Goal: Information Seeking & Learning: Check status

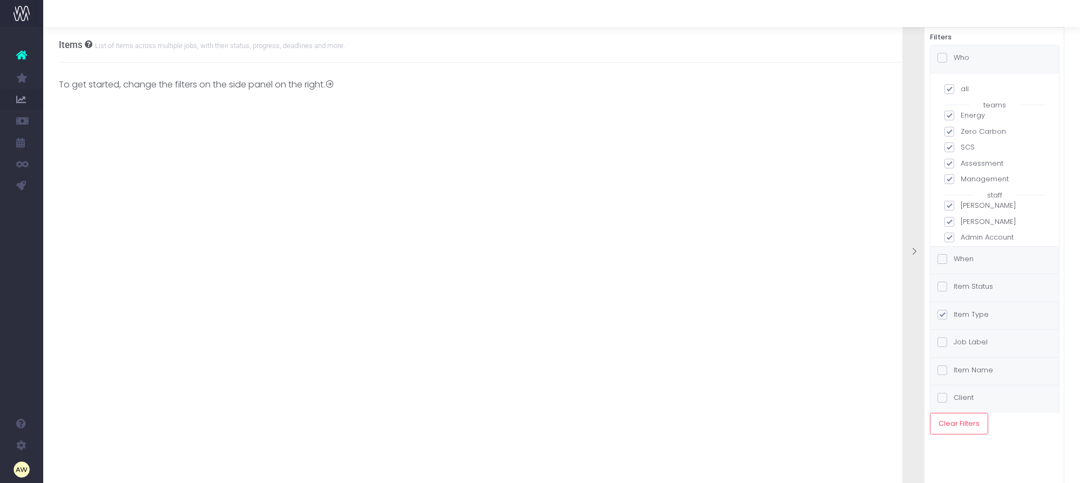
drag, startPoint x: 951, startPoint y: 92, endPoint x: 959, endPoint y: 108, distance: 17.4
click at [951, 92] on span at bounding box center [950, 89] width 10 height 10
click at [961, 91] on input "all" at bounding box center [964, 87] width 7 height 7
checkbox input "false"
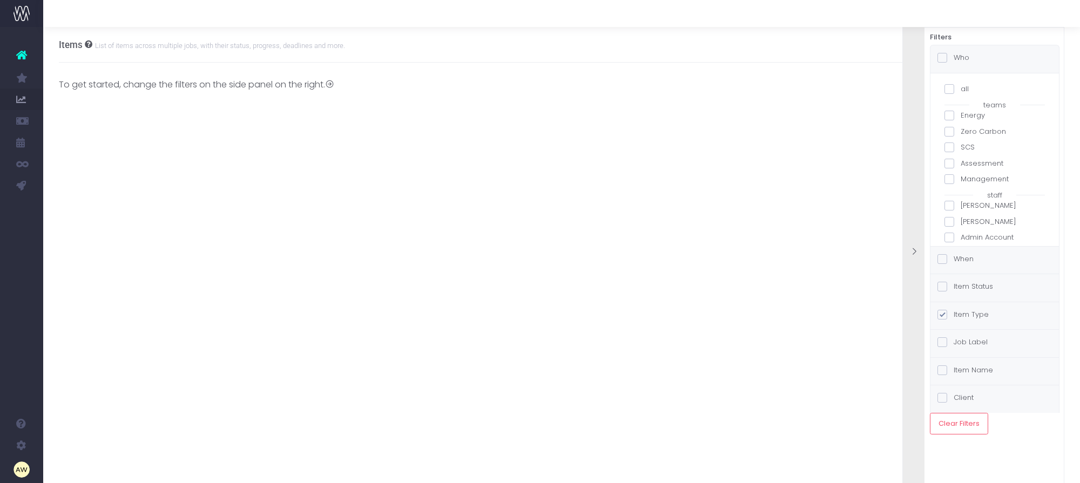
checkbox input "false"
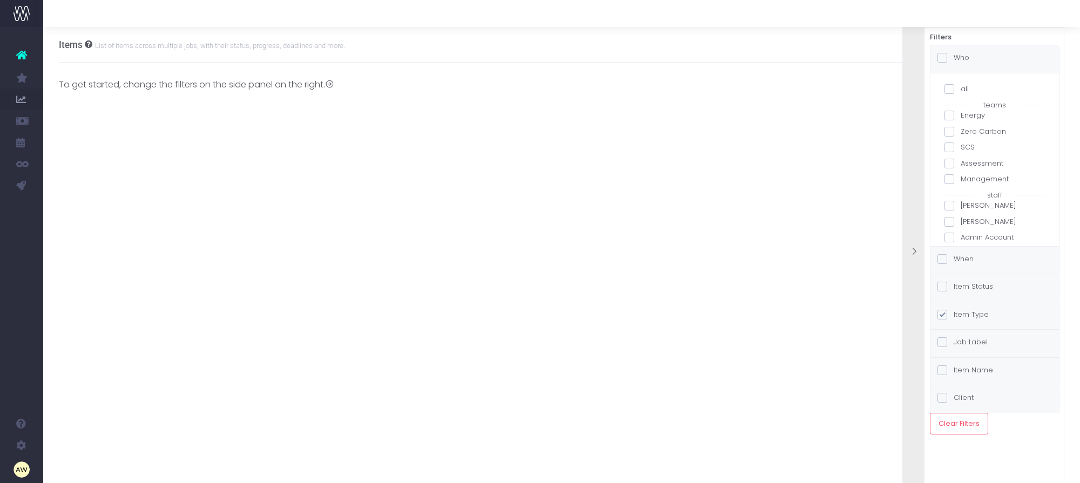
checkbox input "false"
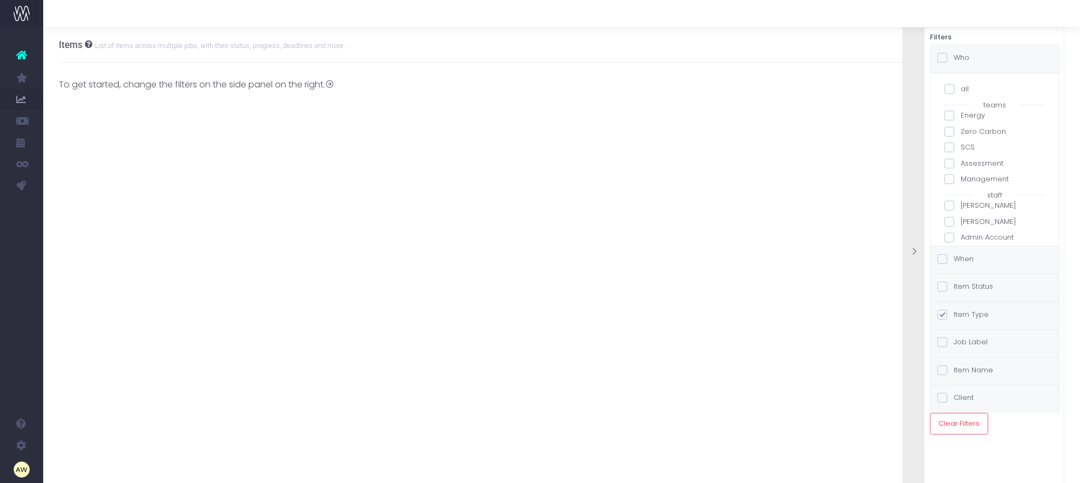
checkbox input "false"
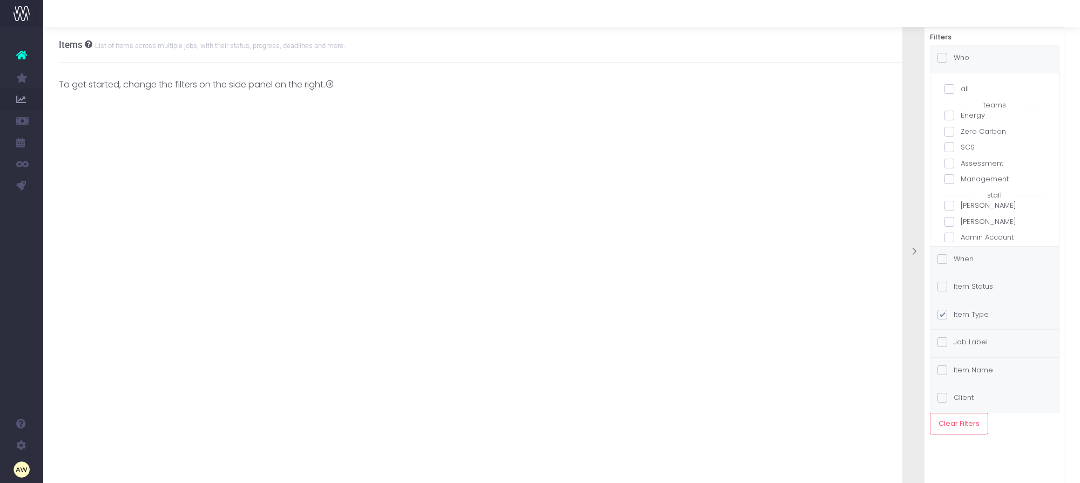
checkbox input "false"
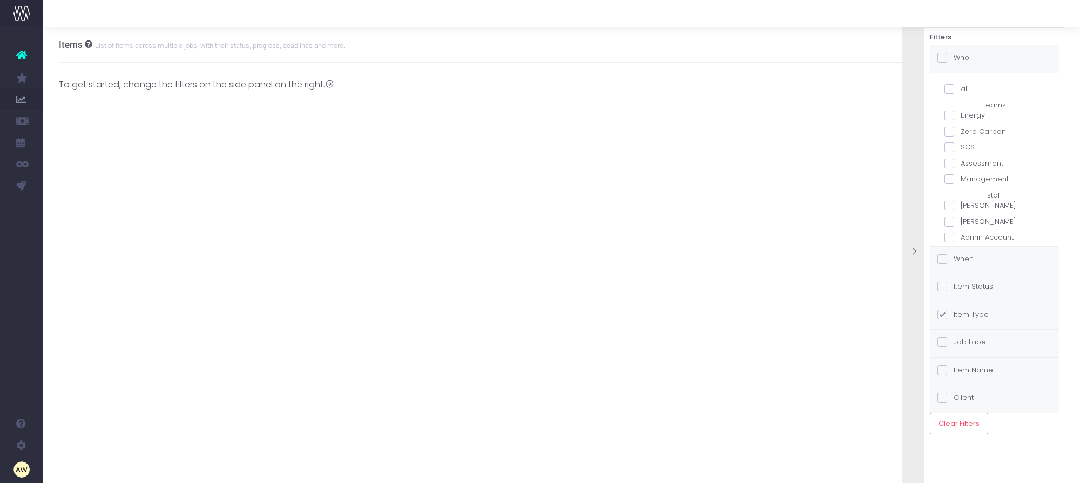
checkbox input "false"
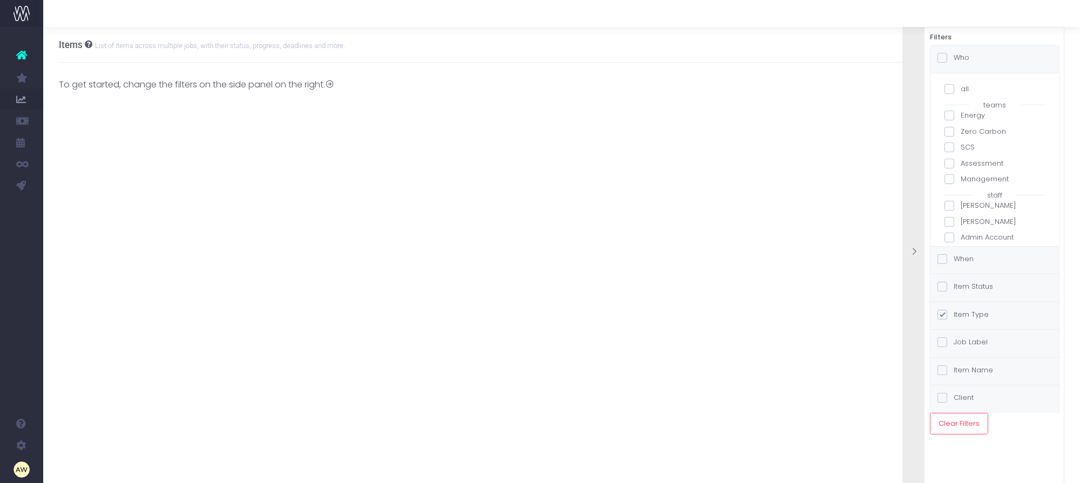
checkbox input "false"
click at [977, 130] on label "[PERSON_NAME]" at bounding box center [995, 127] width 100 height 11
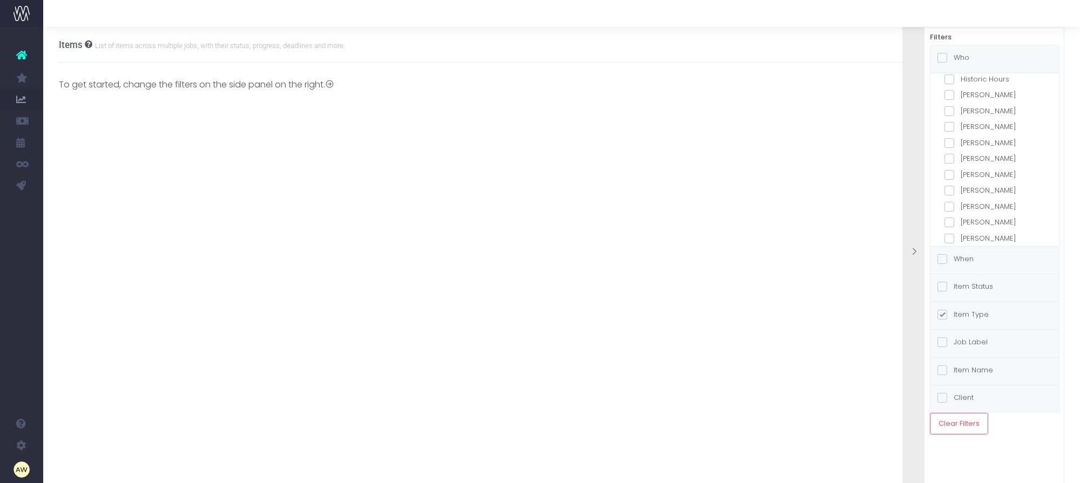
click at [968, 129] on input "[PERSON_NAME]" at bounding box center [964, 125] width 7 height 7
checkbox input "true"
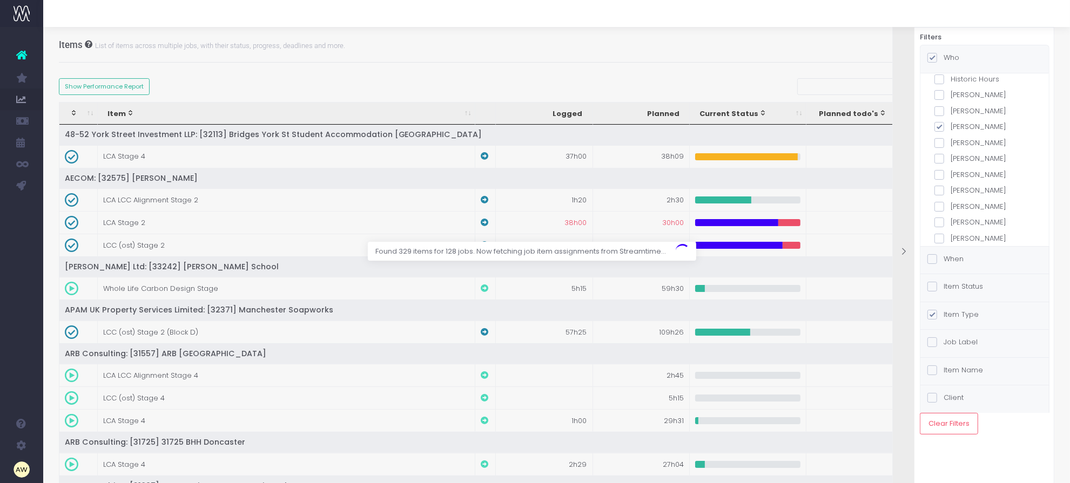
click at [977, 287] on label "Item Status" at bounding box center [955, 286] width 56 height 11
click at [951, 287] on input "Item Status" at bounding box center [947, 284] width 7 height 7
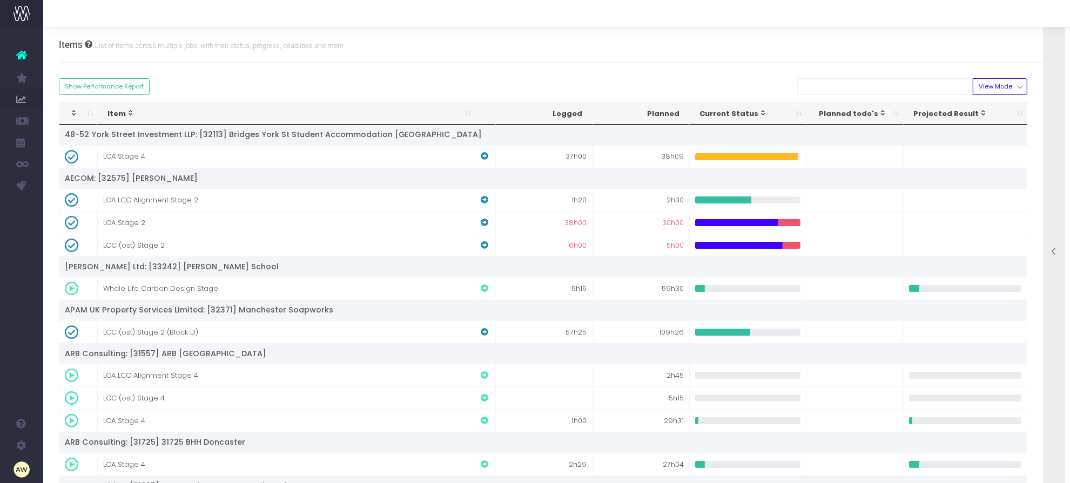
click at [1048, 174] on div at bounding box center [1055, 252] width 22 height 482
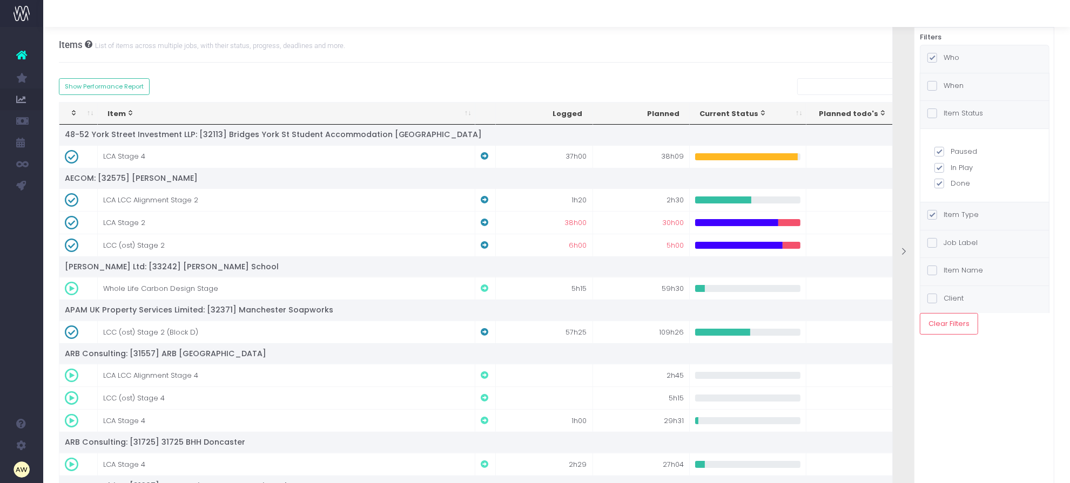
click at [966, 152] on label "Paused" at bounding box center [984, 151] width 100 height 11
click at [958, 152] on input "Paused" at bounding box center [954, 149] width 7 height 7
checkbox input "false"
checkbox input "true"
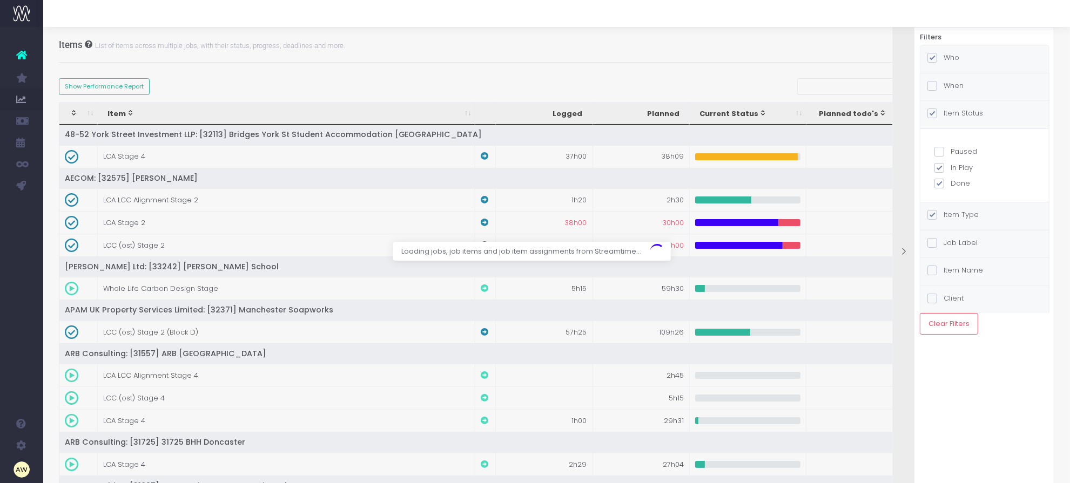
click at [963, 166] on label "In Play" at bounding box center [984, 168] width 100 height 11
click at [958, 166] on input "In Play" at bounding box center [954, 166] width 7 height 7
checkbox input "false"
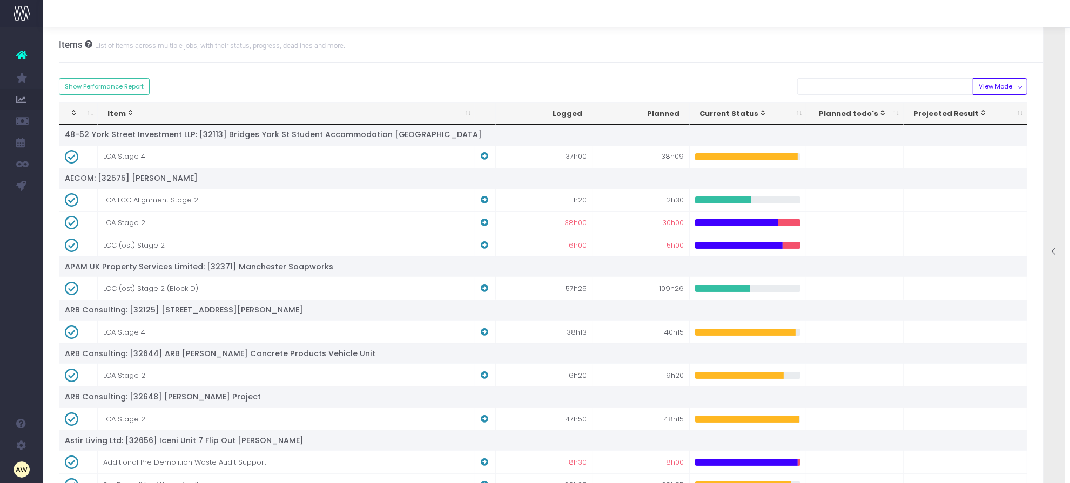
click at [1052, 254] on icon at bounding box center [1054, 251] width 9 height 9
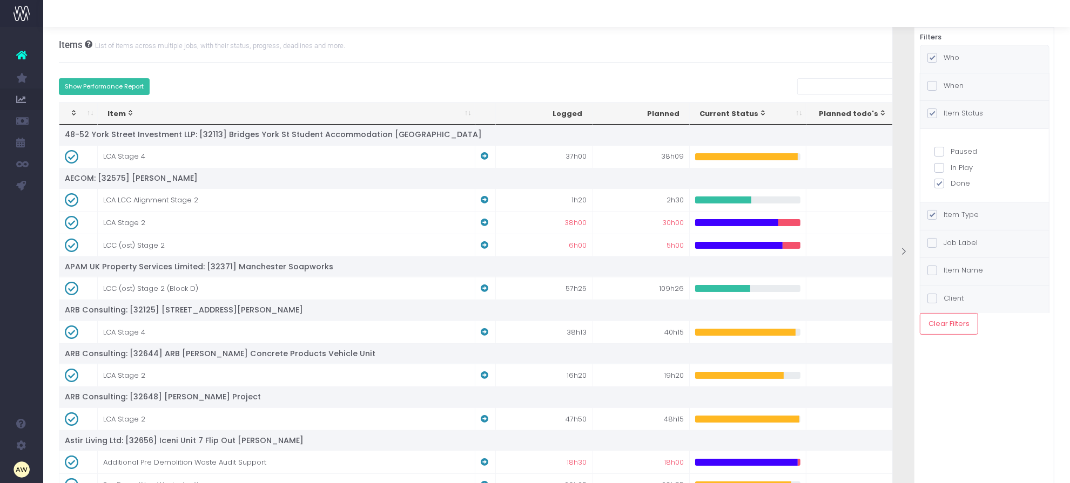
drag, startPoint x: 130, startPoint y: 86, endPoint x: 335, endPoint y: 177, distance: 224.4
click at [130, 86] on button "Show Performance Report" at bounding box center [104, 86] width 91 height 17
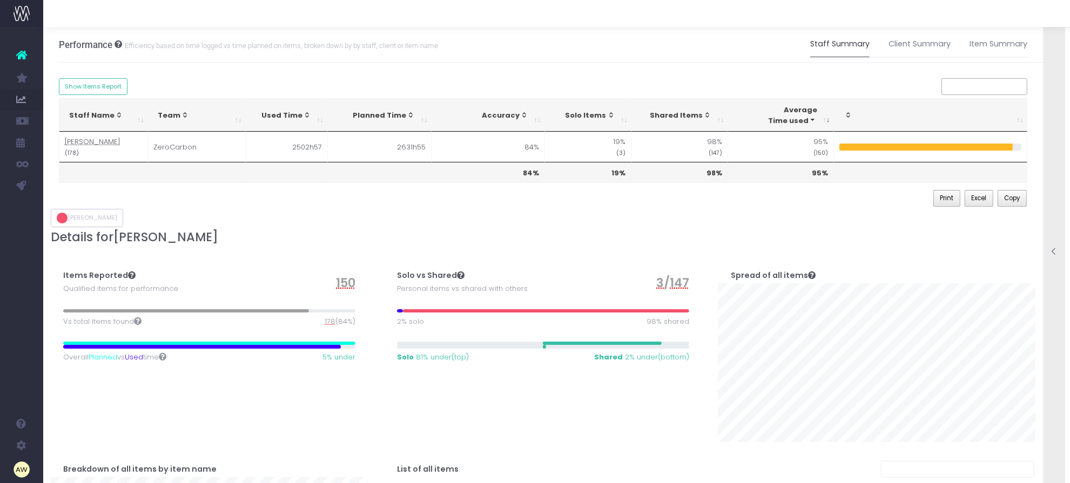
click at [325, 321] on span "178" at bounding box center [330, 322] width 11 height 11
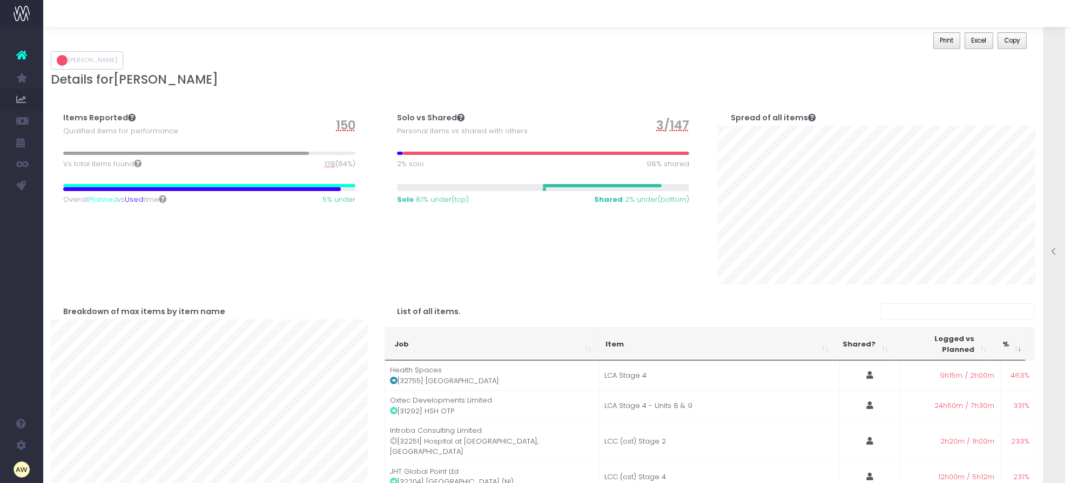
scroll to position [0, 0]
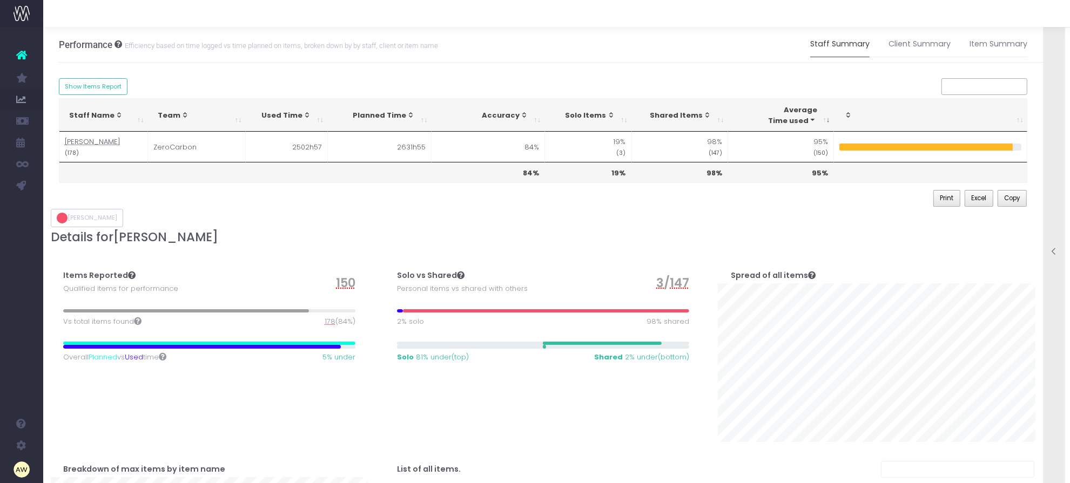
click at [1050, 249] on icon at bounding box center [1054, 251] width 9 height 9
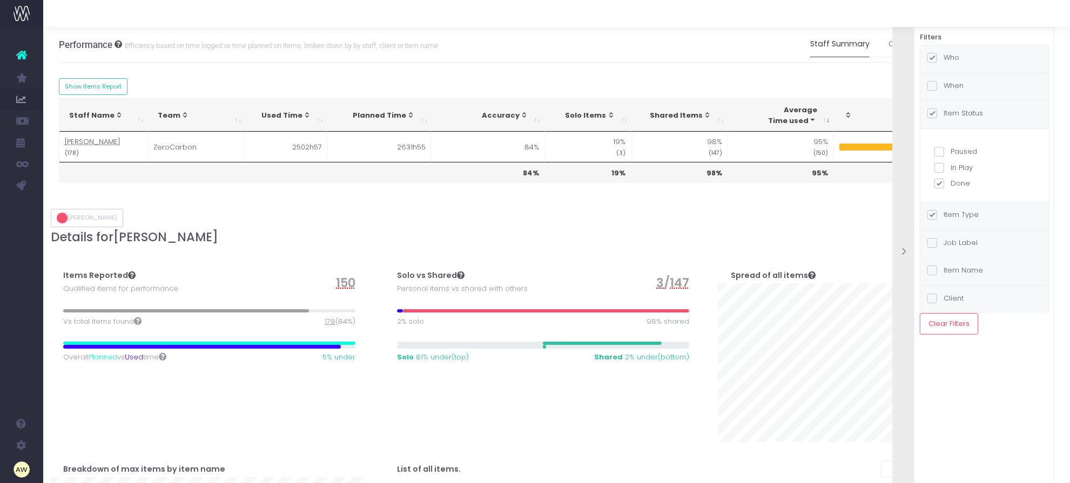
click at [964, 90] on div "When" at bounding box center [984, 87] width 129 height 28
click at [974, 161] on label "Completion Date" at bounding box center [984, 164] width 100 height 11
click at [953, 166] on label "Completion Date" at bounding box center [984, 164] width 100 height 11
click at [953, 166] on input "Completion Date" at bounding box center [954, 162] width 7 height 7
radio input "true"
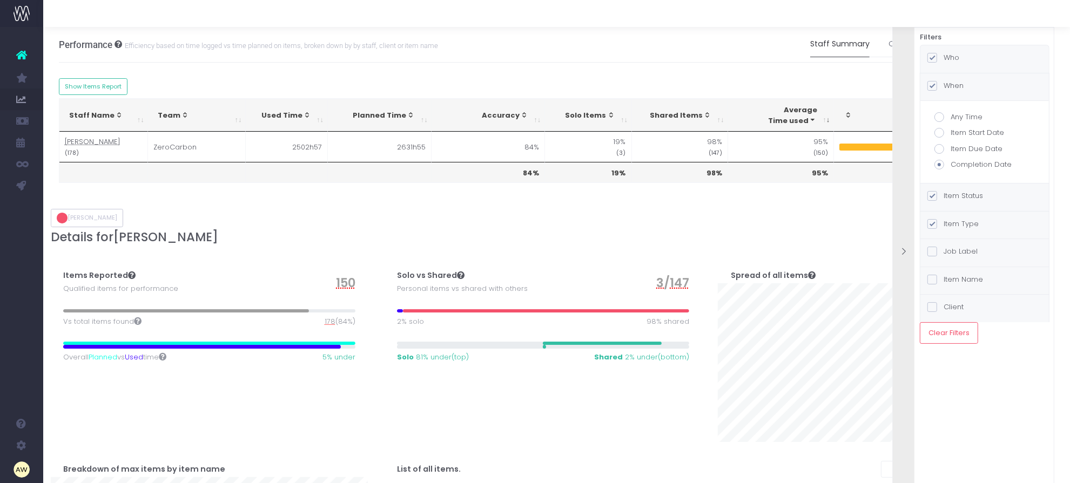
checkbox input "true"
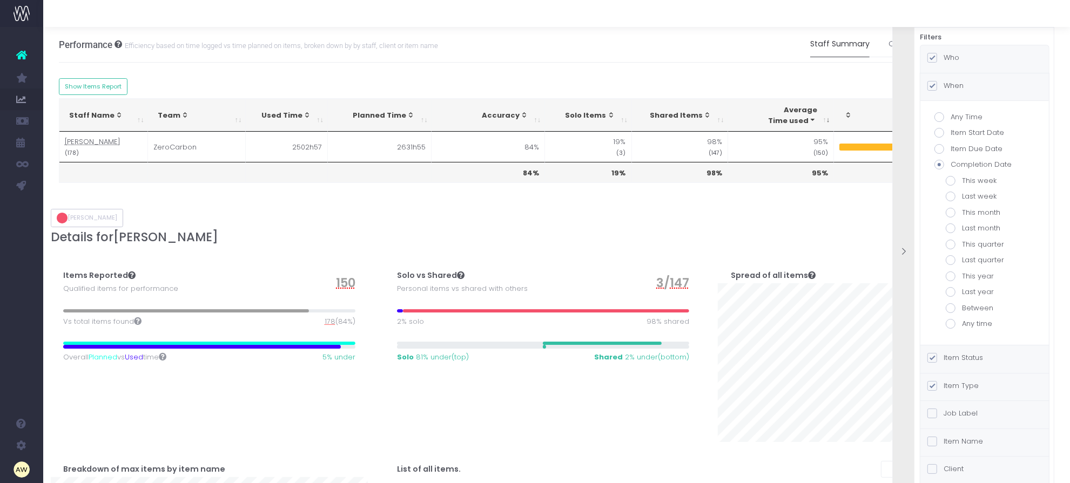
click at [979, 323] on label "Any time" at bounding box center [985, 324] width 78 height 11
click at [969, 323] on input "Any time" at bounding box center [965, 322] width 7 height 7
radio input "true"
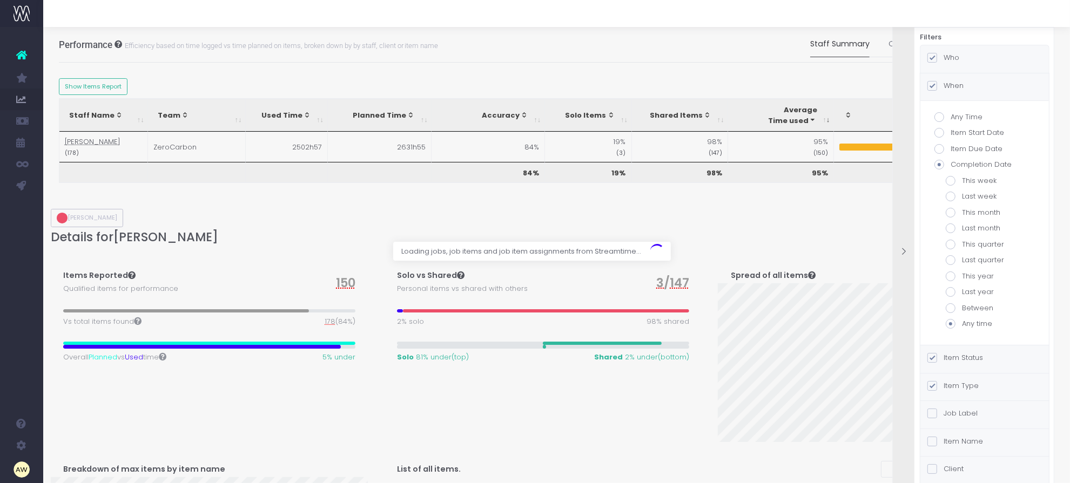
click at [976, 303] on label "Between" at bounding box center [985, 308] width 78 height 11
click at [969, 303] on input "Between" at bounding box center [965, 306] width 7 height 7
radio input "true"
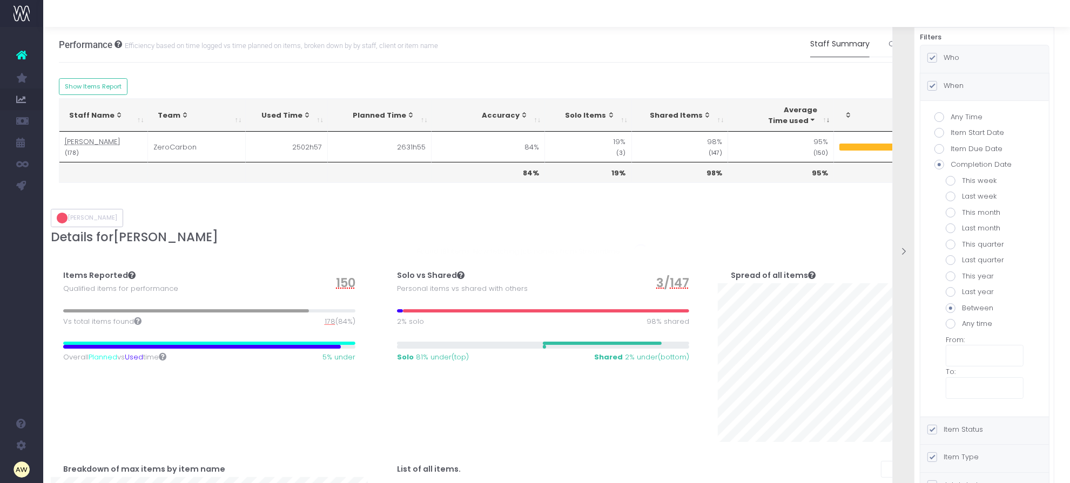
click at [974, 355] on input "text" at bounding box center [985, 356] width 78 height 22
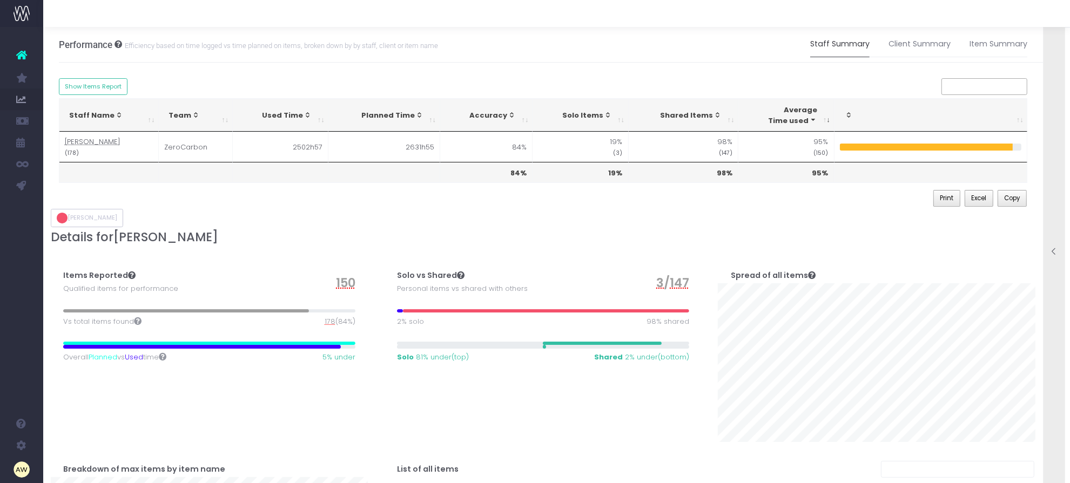
click at [1051, 346] on div at bounding box center [1055, 252] width 22 height 482
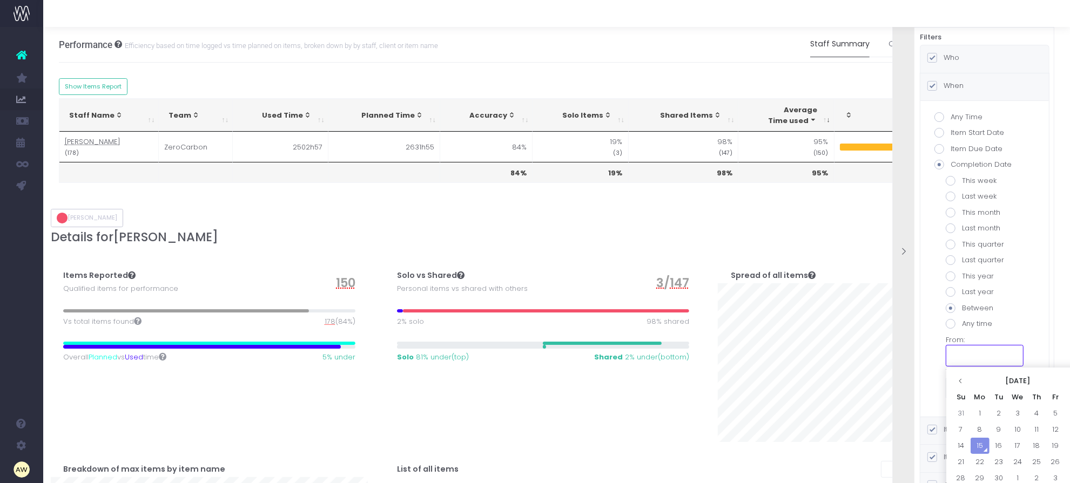
click at [982, 353] on input "text" at bounding box center [985, 356] width 78 height 22
click at [967, 385] on th at bounding box center [961, 381] width 19 height 16
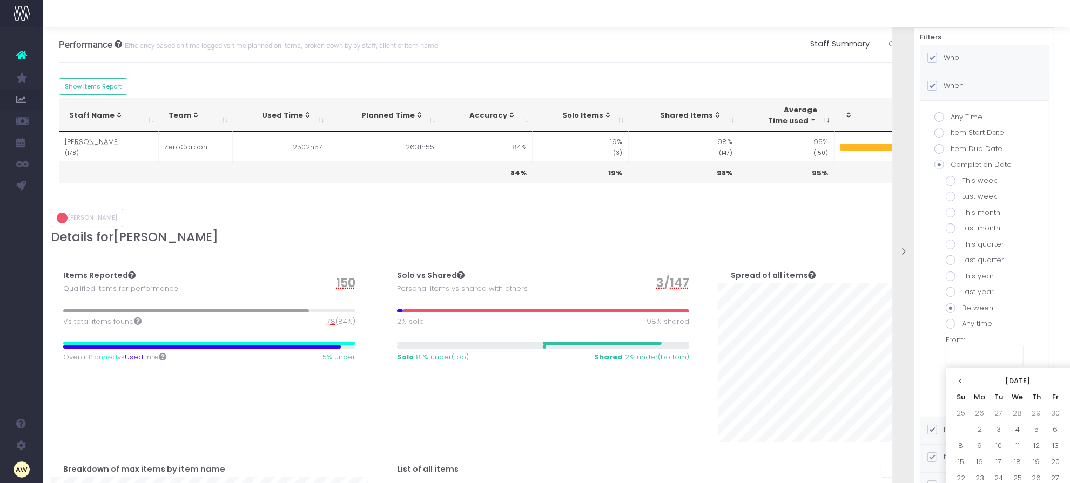
click at [967, 385] on th at bounding box center [961, 381] width 19 height 16
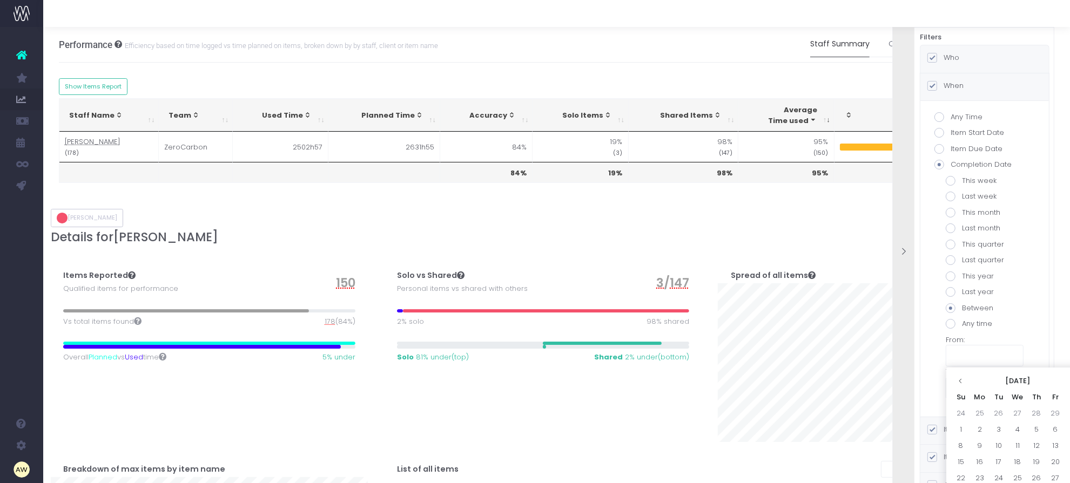
click at [967, 385] on th at bounding box center [961, 381] width 19 height 16
click at [1017, 446] on td "11" at bounding box center [1017, 446] width 19 height 16
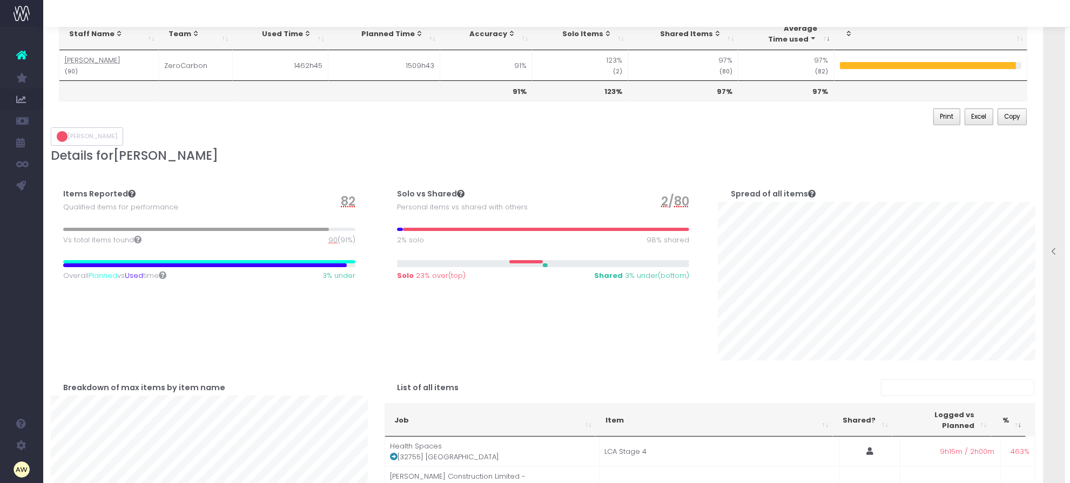
scroll to position [58, 0]
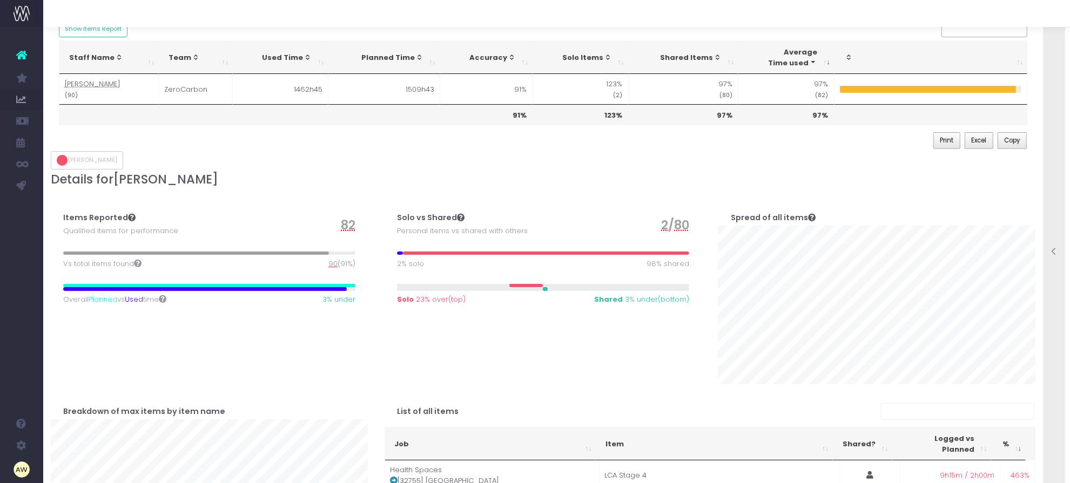
click at [372, 341] on div "Items Reported Qualified items for performance 82 Vs total items found 90 (91%)…" at bounding box center [210, 288] width 334 height 194
drag, startPoint x: 49, startPoint y: 234, endPoint x: 63, endPoint y: 233, distance: 14.1
click at [49, 234] on div "Items Reported Qualified items for performance 82 Vs total items found 90 (91%)…" at bounding box center [210, 288] width 334 height 194
drag, startPoint x: 46, startPoint y: 206, endPoint x: 355, endPoint y: 220, distance: 308.7
click at [46, 206] on div "Items Reported Qualified items for performance 82 Vs total items found 90 (91%)…" at bounding box center [210, 288] width 334 height 194
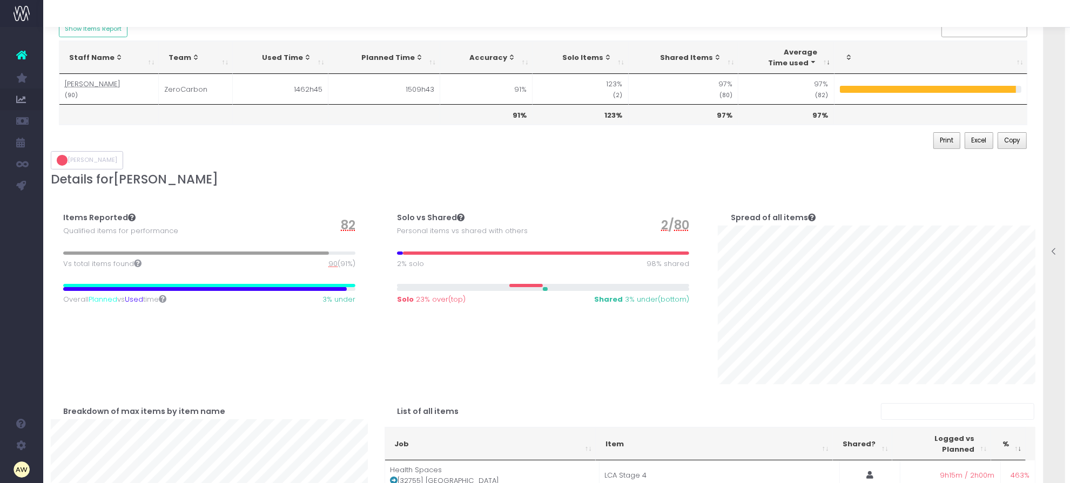
click at [1060, 238] on div at bounding box center [1055, 252] width 22 height 482
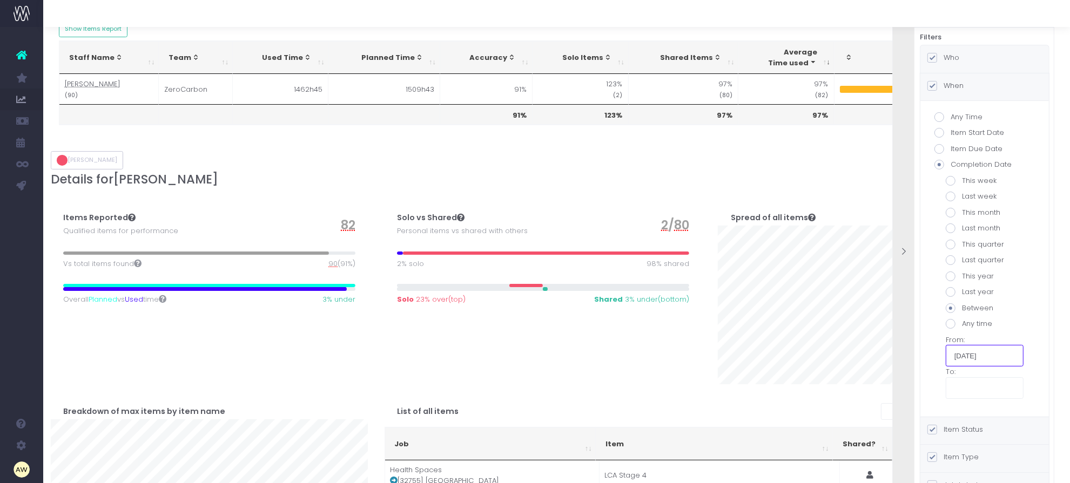
click at [984, 359] on input "09/11/2024" at bounding box center [985, 356] width 78 height 22
click at [1067, 381] on th at bounding box center [1074, 381] width 19 height 16
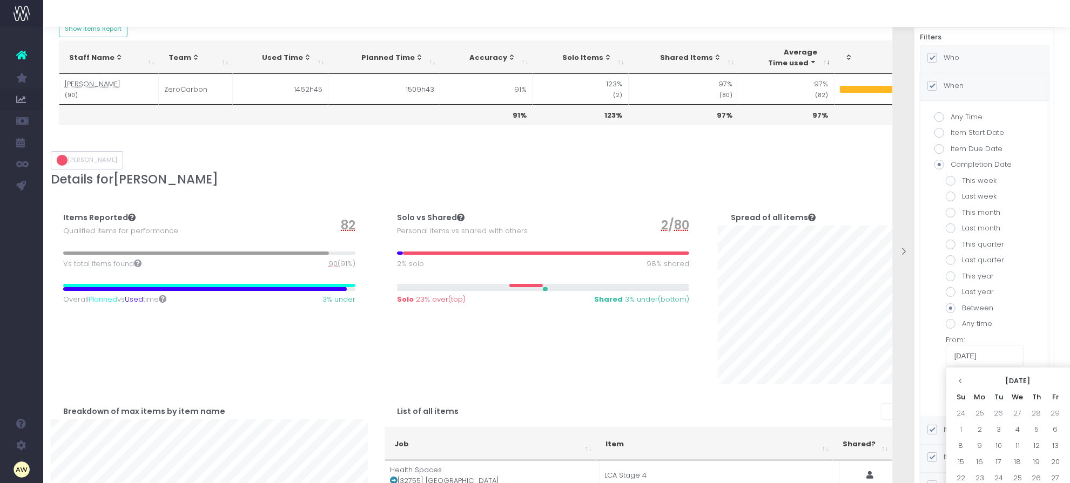
click at [1067, 381] on th at bounding box center [1074, 381] width 19 height 16
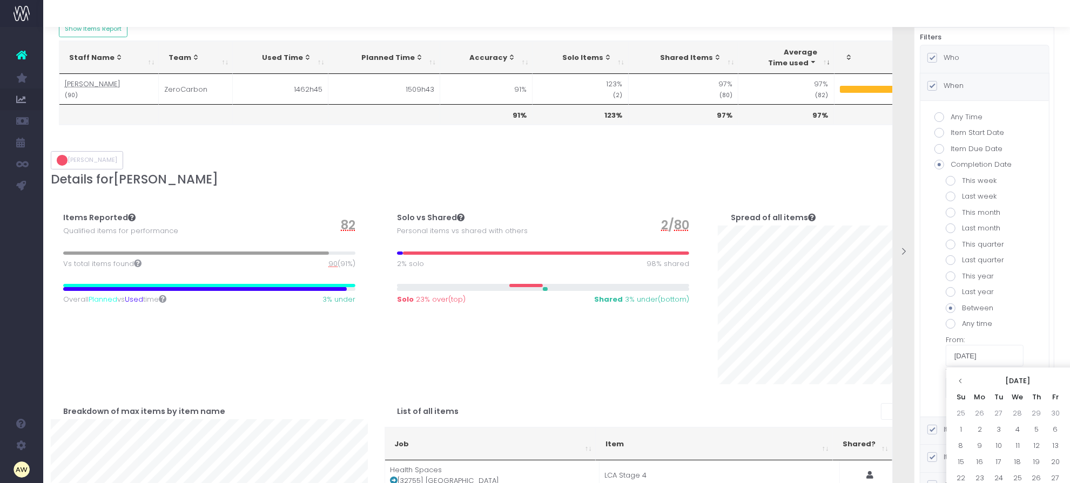
click at [1067, 381] on th at bounding box center [1074, 381] width 19 height 16
click at [1055, 411] on td "1" at bounding box center [1055, 414] width 19 height 16
type input "08/01/2025"
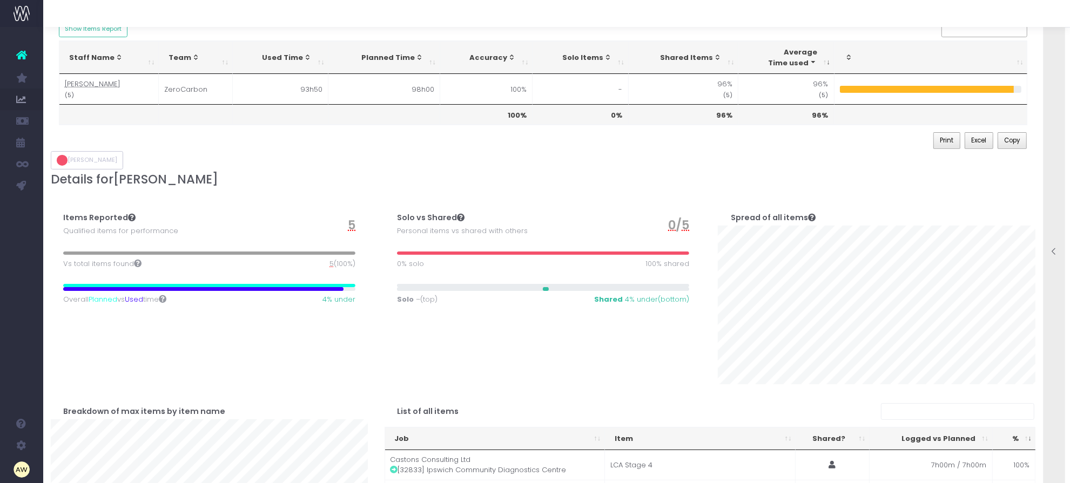
click at [1054, 385] on div at bounding box center [1055, 252] width 22 height 482
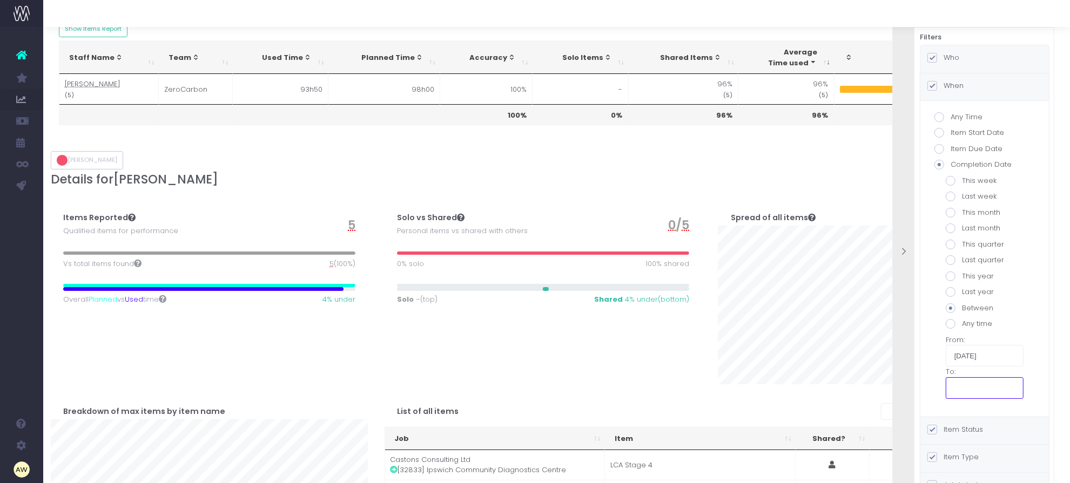
drag, startPoint x: 1000, startPoint y: 387, endPoint x: 1009, endPoint y: 389, distance: 9.4
click at [1000, 387] on input "text" at bounding box center [985, 389] width 78 height 22
click at [978, 451] on td "1" at bounding box center [980, 446] width 19 height 16
type input "09/01/2025"
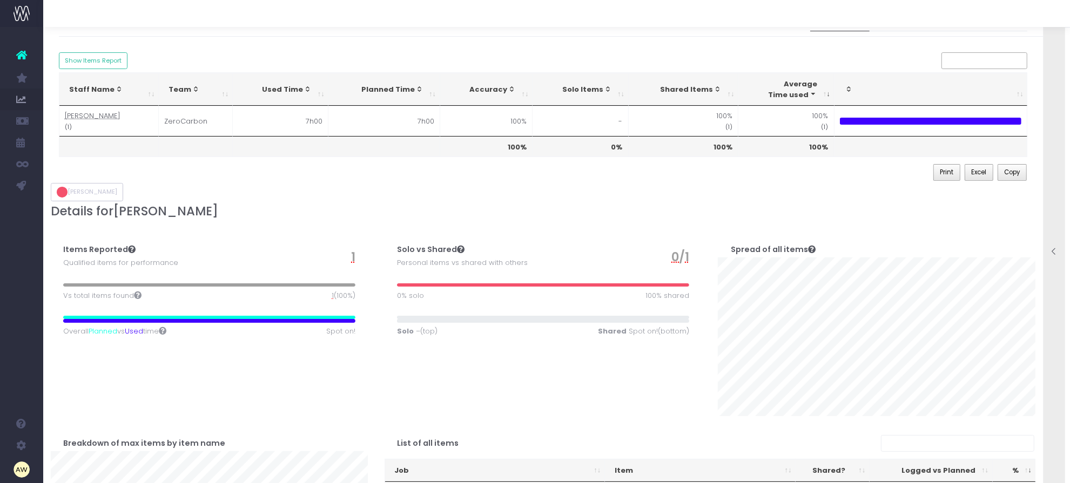
scroll to position [0, 0]
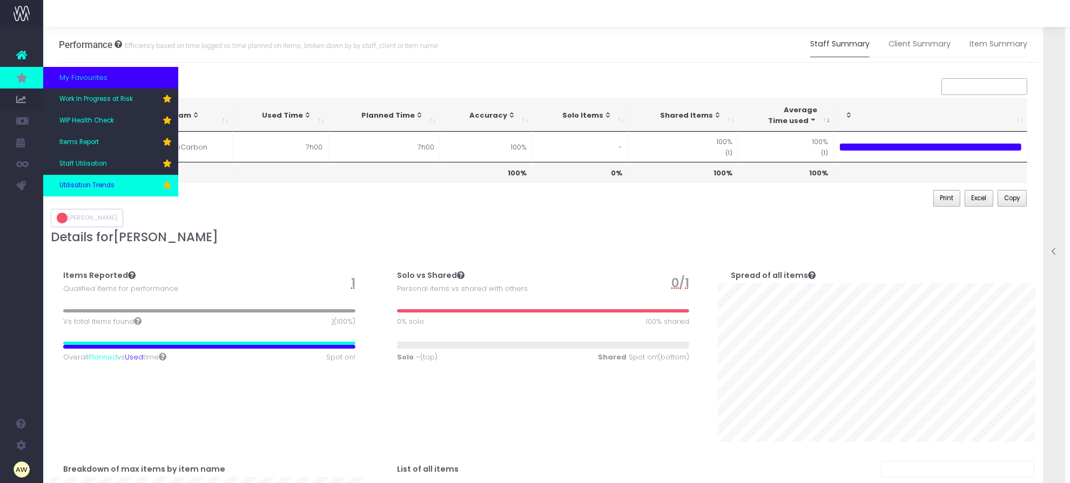
click at [90, 182] on span "Utilisation Trends" at bounding box center [86, 186] width 55 height 10
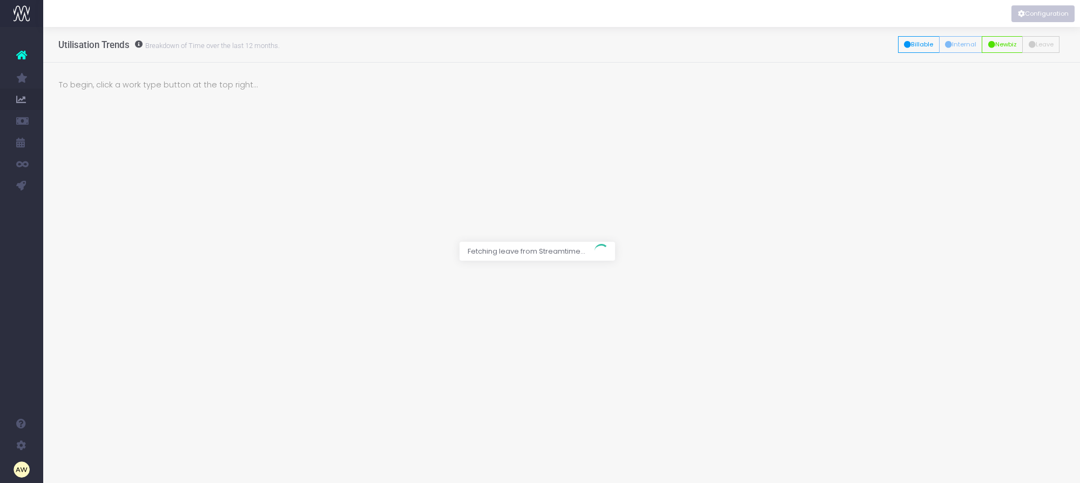
click at [1030, 16] on button "Configuration" at bounding box center [1043, 13] width 63 height 17
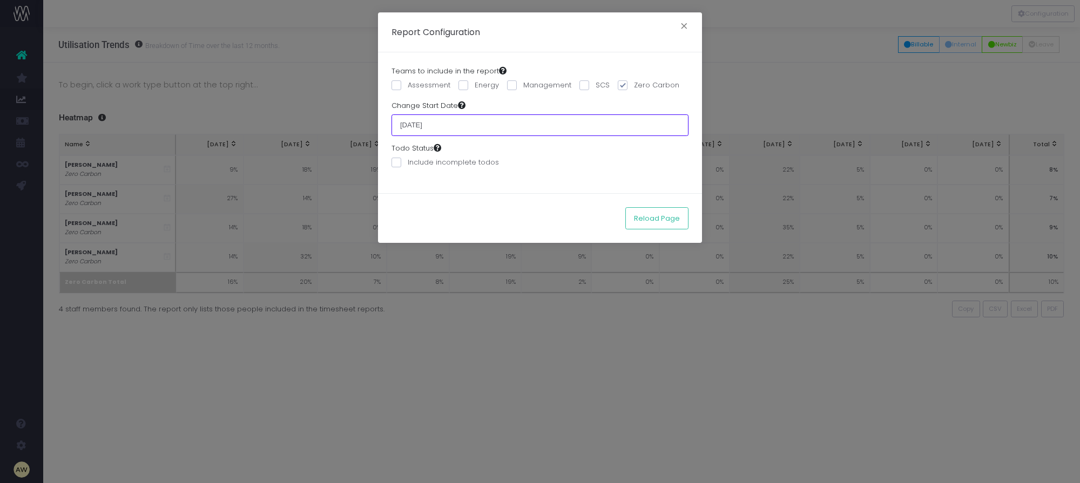
click at [448, 125] on input "[DATE]" at bounding box center [540, 126] width 297 height 22
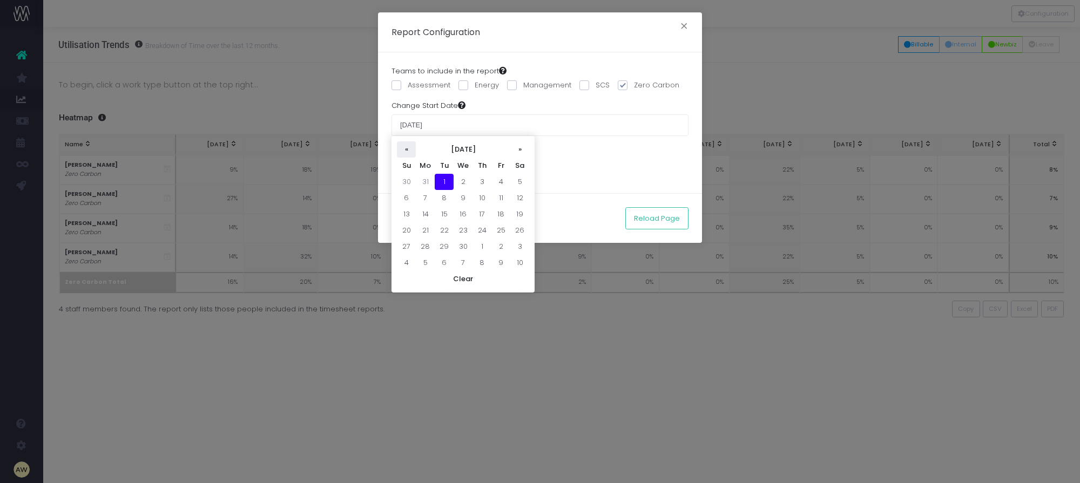
click at [409, 149] on th "«" at bounding box center [406, 150] width 19 height 16
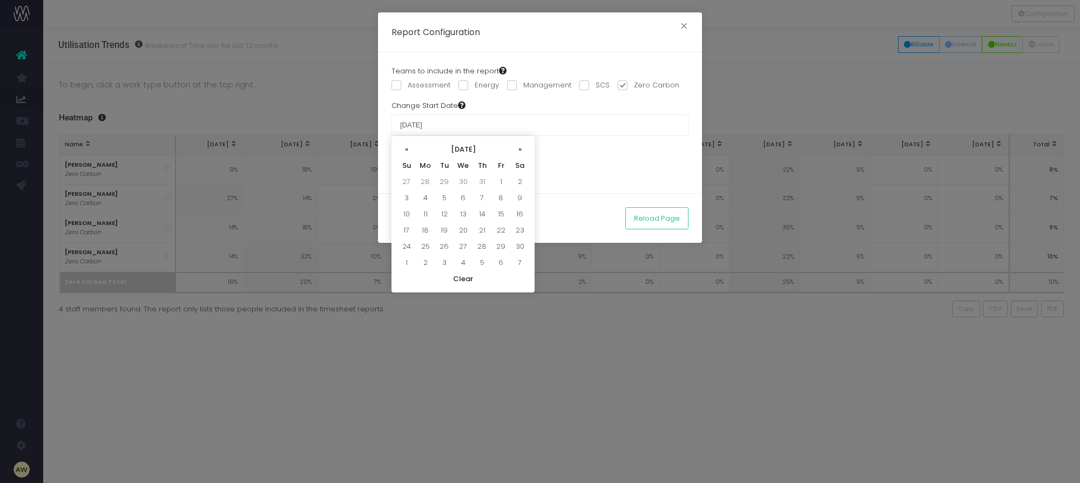
click at [409, 149] on th "«" at bounding box center [406, 150] width 19 height 16
click at [411, 194] on td "1" at bounding box center [406, 198] width 19 height 16
type input "[DATE]"
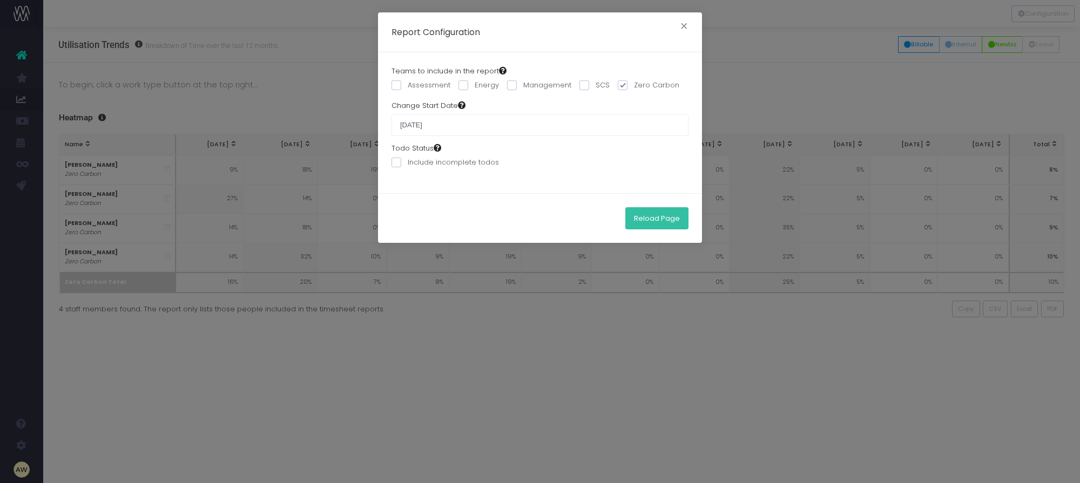
click at [655, 213] on button "Reload Page" at bounding box center [656, 218] width 63 height 22
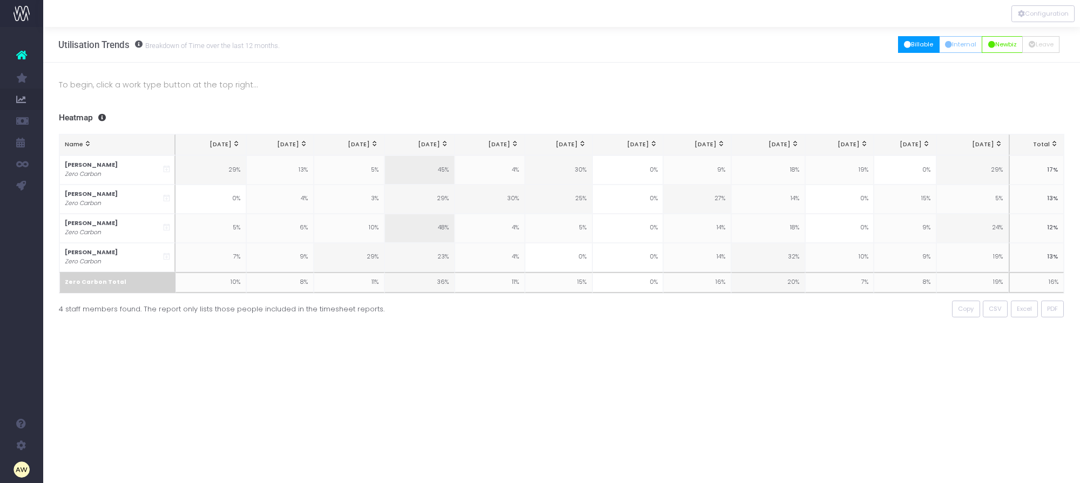
click at [906, 42] on button "Billable" at bounding box center [919, 44] width 42 height 17
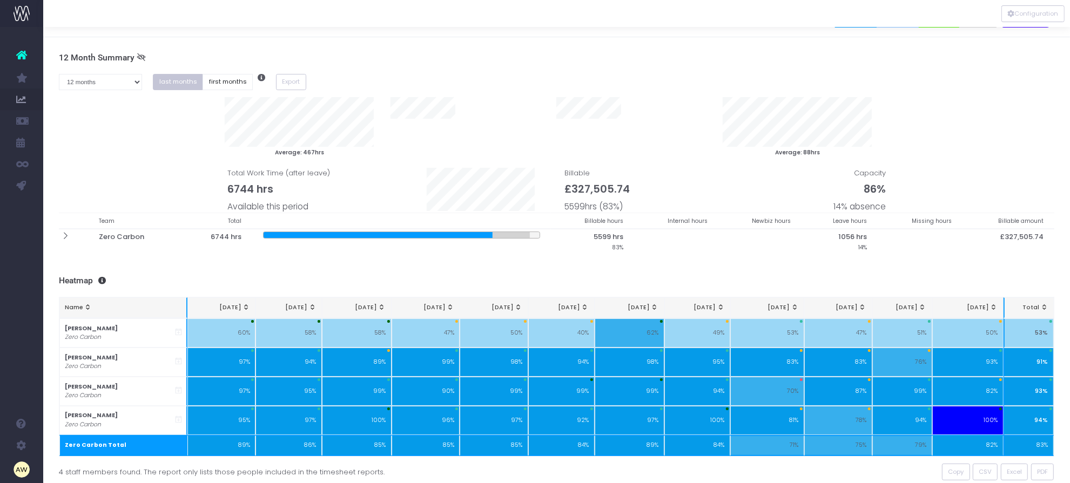
scroll to position [25, 0]
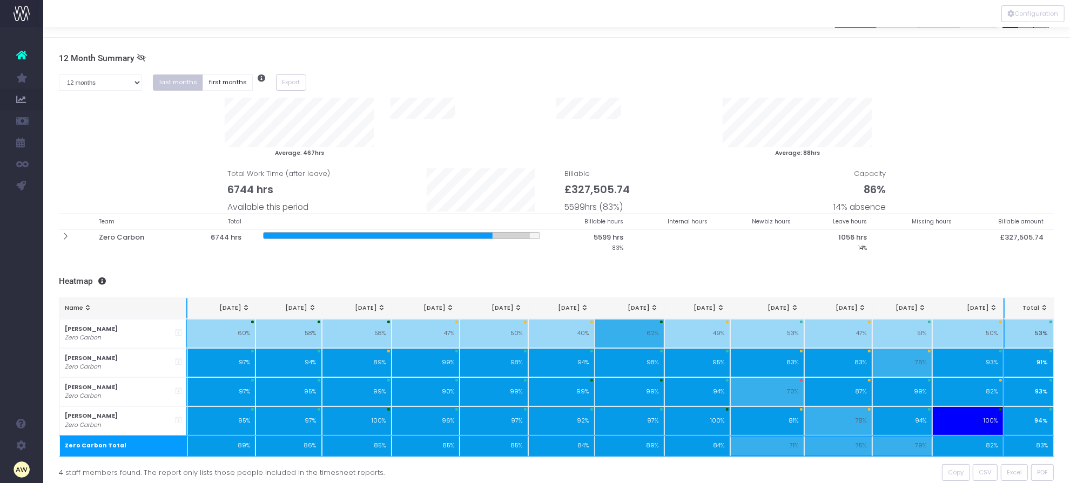
click at [59, 140] on link "Items Report" at bounding box center [51, 143] width 16 height 22
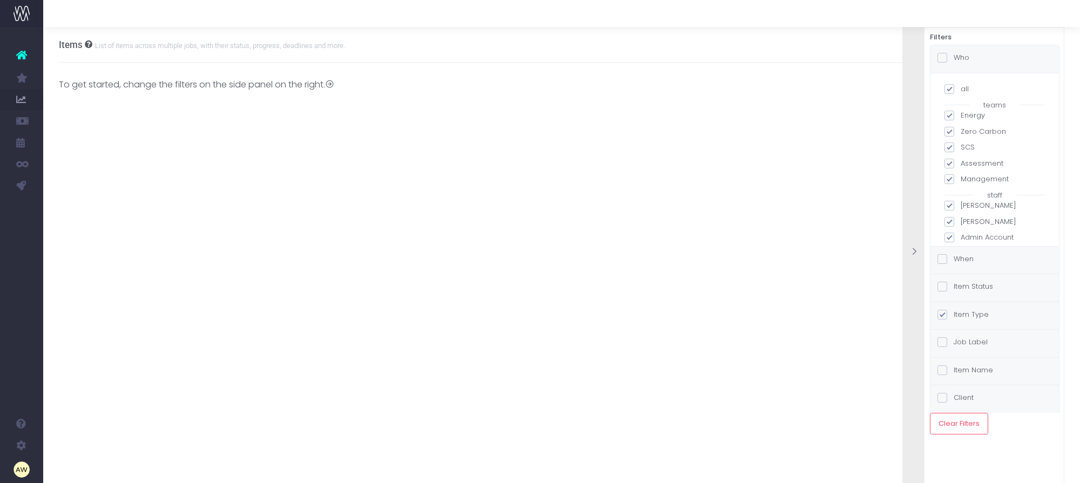
click at [951, 95] on div "all teams Energy Zero Carbon SCS Assessment Management staff [PERSON_NAME] [PER…" at bounding box center [995, 331] width 100 height 494
click at [950, 92] on span at bounding box center [950, 89] width 10 height 10
click at [961, 91] on input "all" at bounding box center [964, 87] width 7 height 7
checkbox input "false"
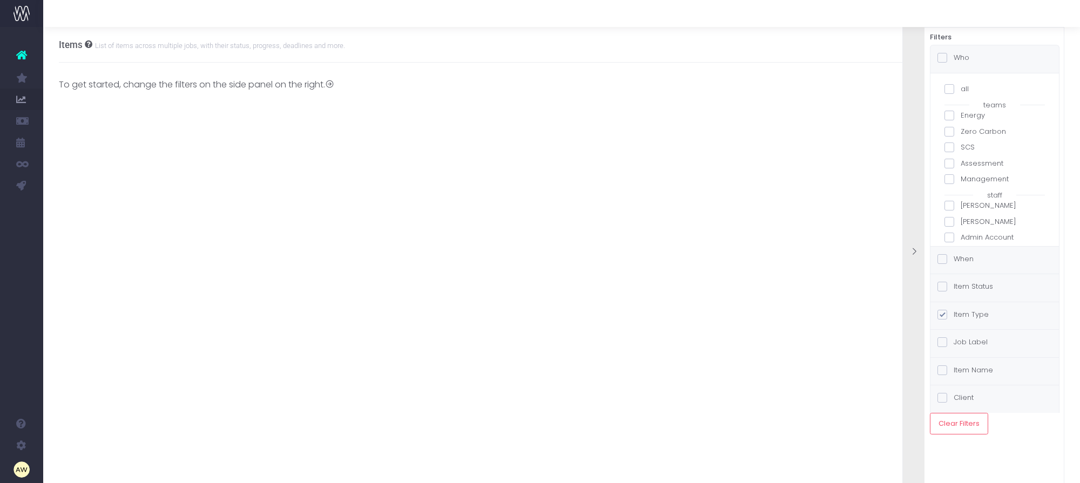
checkbox input "false"
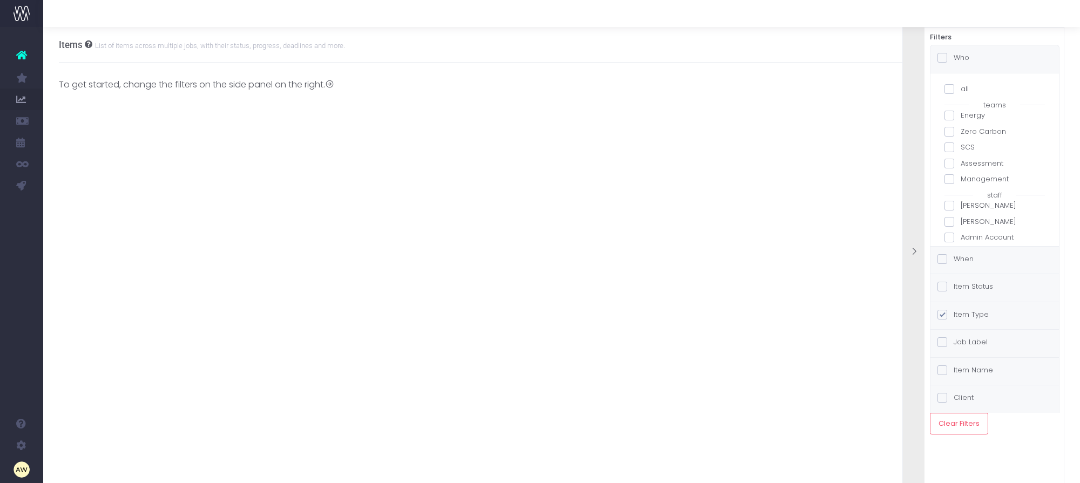
checkbox input "false"
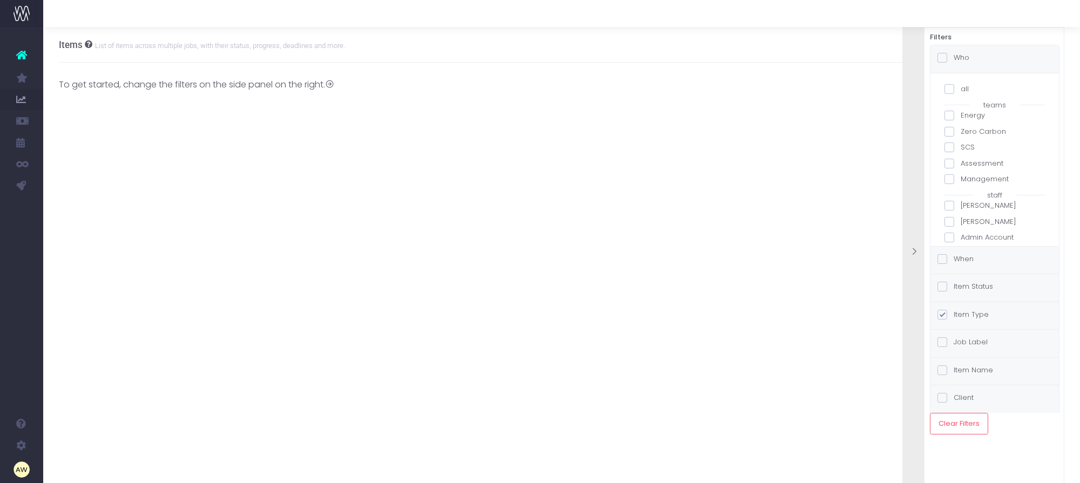
checkbox input "false"
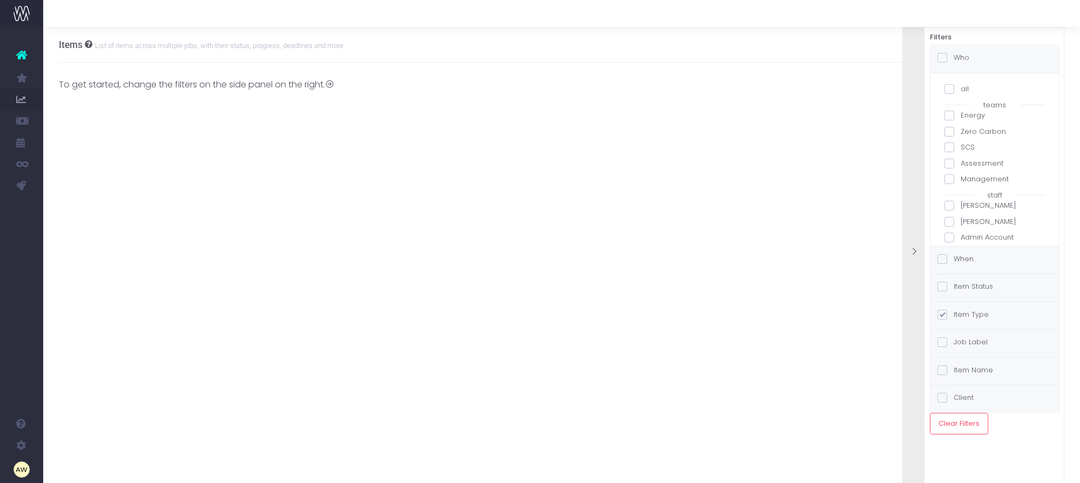
checkbox input "false"
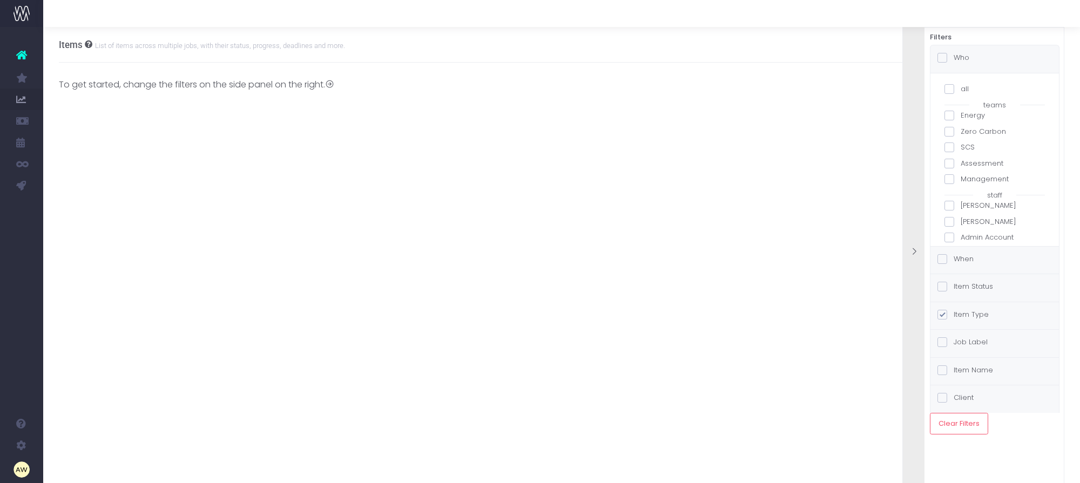
checkbox input "false"
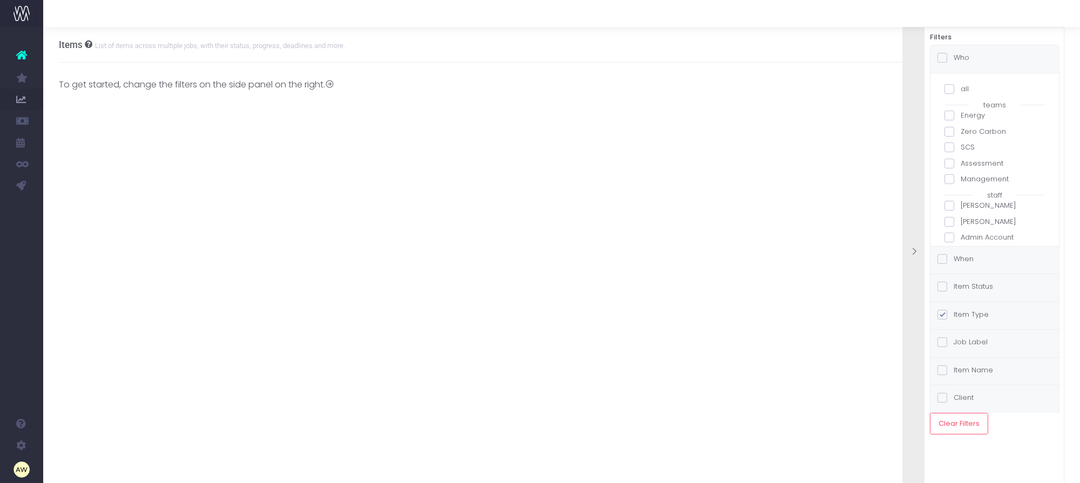
checkbox input "false"
click at [1002, 211] on label "[PERSON_NAME]" at bounding box center [995, 212] width 100 height 11
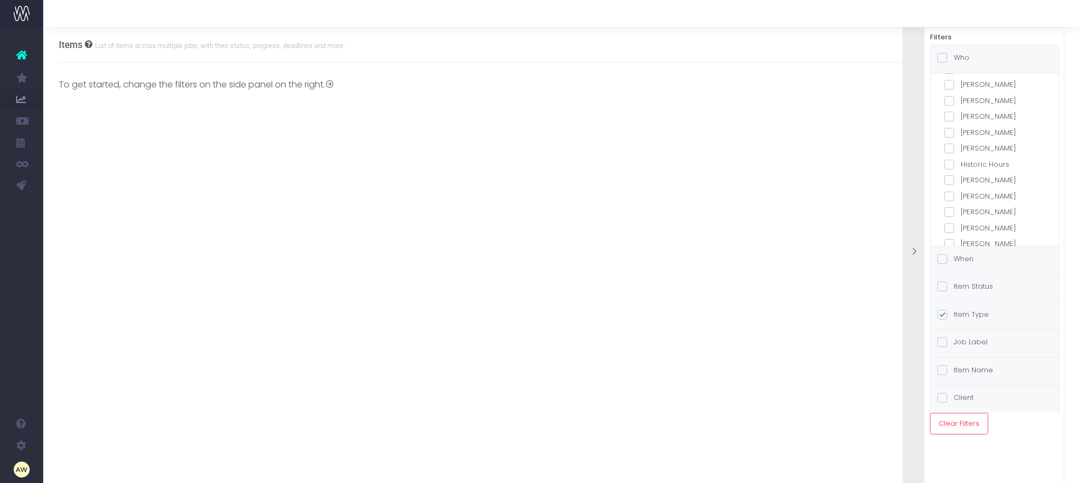
click at [968, 211] on input "[PERSON_NAME]" at bounding box center [964, 210] width 7 height 7
checkbox input "true"
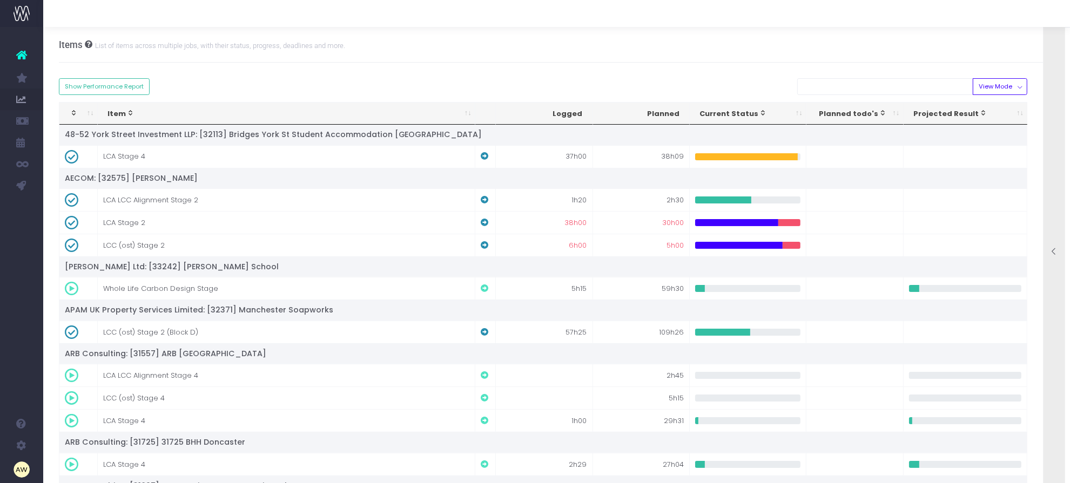
click at [1057, 92] on div at bounding box center [1055, 252] width 22 height 482
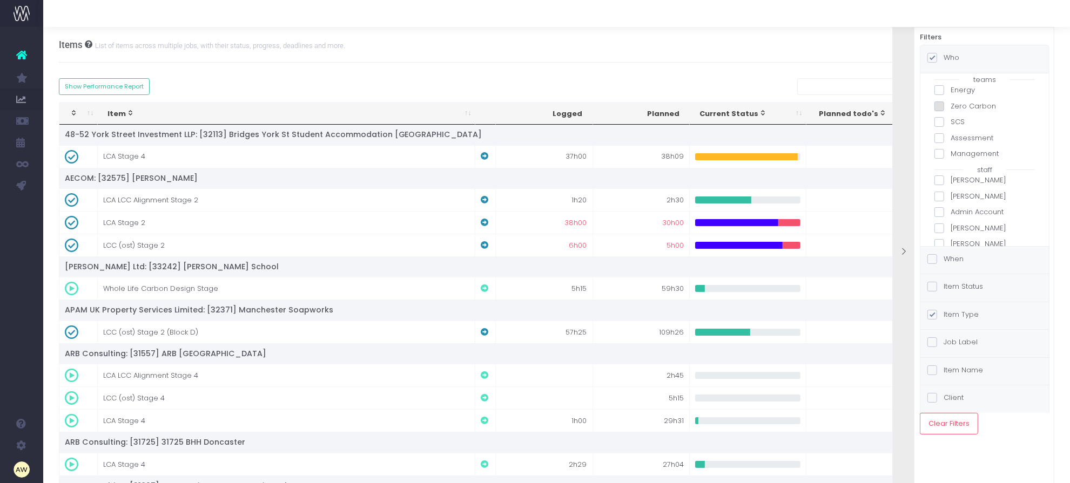
scroll to position [0, 0]
click at [932, 57] on span at bounding box center [932, 58] width 10 height 10
click at [944, 57] on input "Who" at bounding box center [947, 55] width 7 height 7
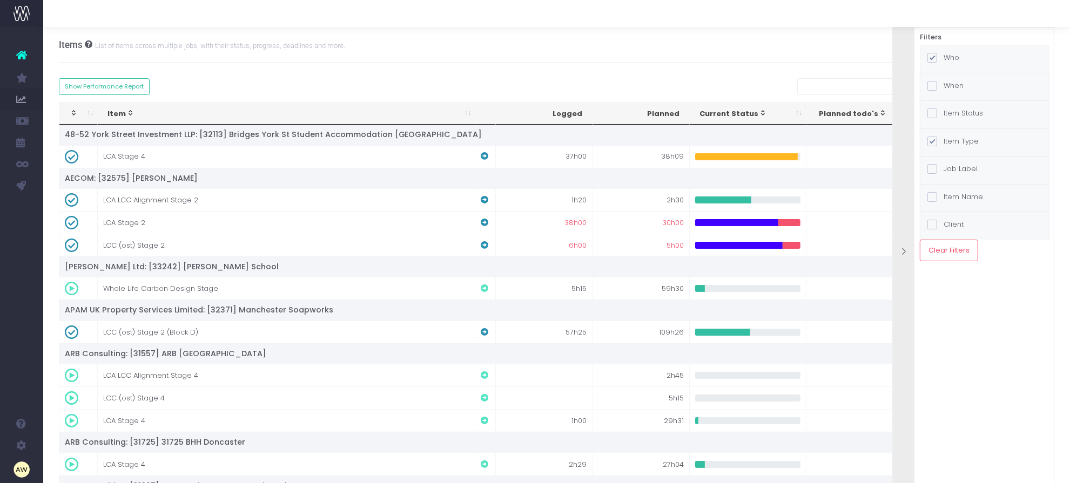
click at [961, 115] on label "Item Status" at bounding box center [955, 113] width 56 height 11
click at [951, 115] on input "Item Status" at bounding box center [947, 111] width 7 height 7
click at [952, 112] on label "Item Status" at bounding box center [955, 113] width 56 height 11
click at [951, 112] on input "Item Status" at bounding box center [947, 111] width 7 height 7
click at [952, 93] on div "When" at bounding box center [945, 87] width 36 height 14
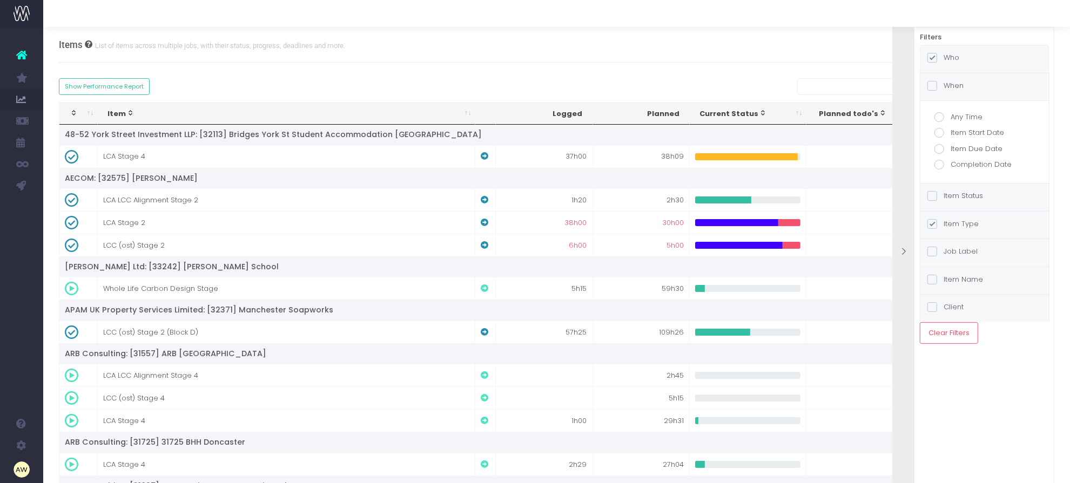
click at [980, 161] on label "Completion Date" at bounding box center [984, 164] width 100 height 11
click at [958, 161] on input "Completion Date" at bounding box center [954, 162] width 7 height 7
radio input "true"
checkbox input "true"
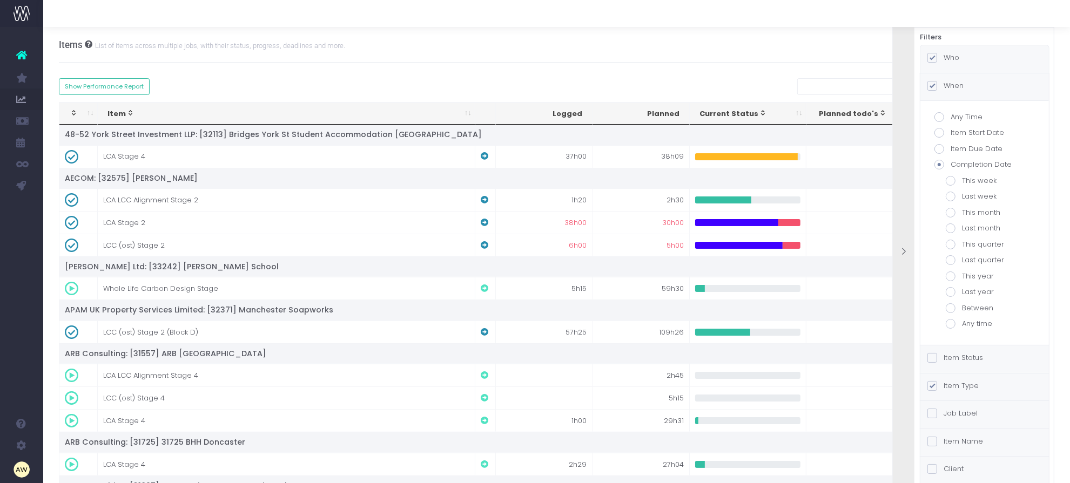
click at [984, 306] on label "Between" at bounding box center [985, 308] width 78 height 11
click at [969, 306] on input "Between" at bounding box center [965, 306] width 7 height 7
radio input "true"
click at [977, 351] on input "text" at bounding box center [985, 356] width 78 height 22
click at [965, 380] on th at bounding box center [961, 381] width 19 height 16
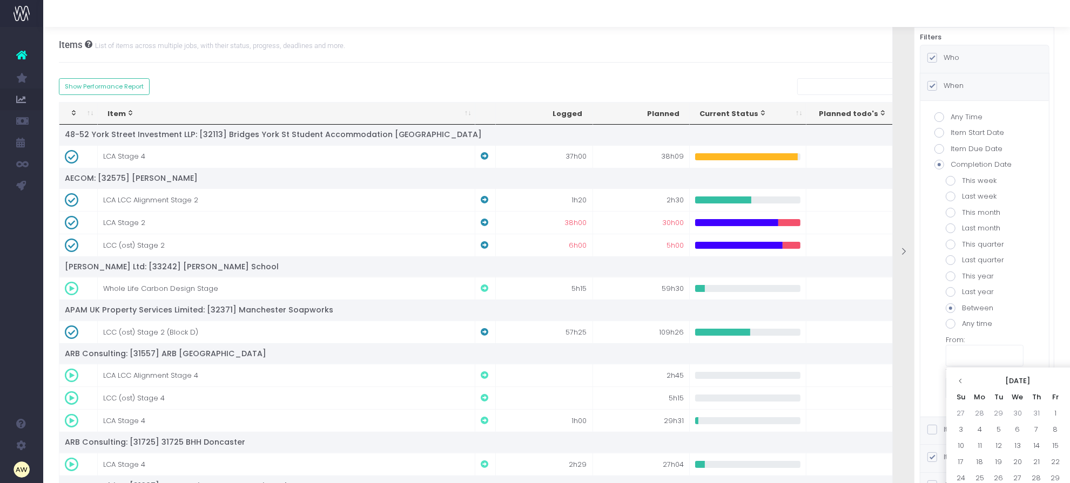
click at [965, 380] on th at bounding box center [961, 381] width 19 height 16
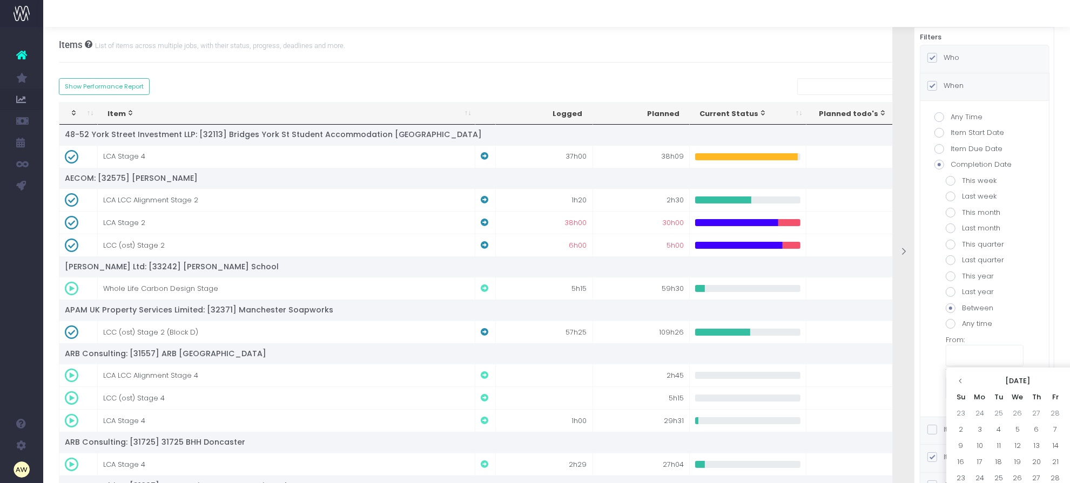
click at [965, 380] on th at bounding box center [961, 381] width 19 height 16
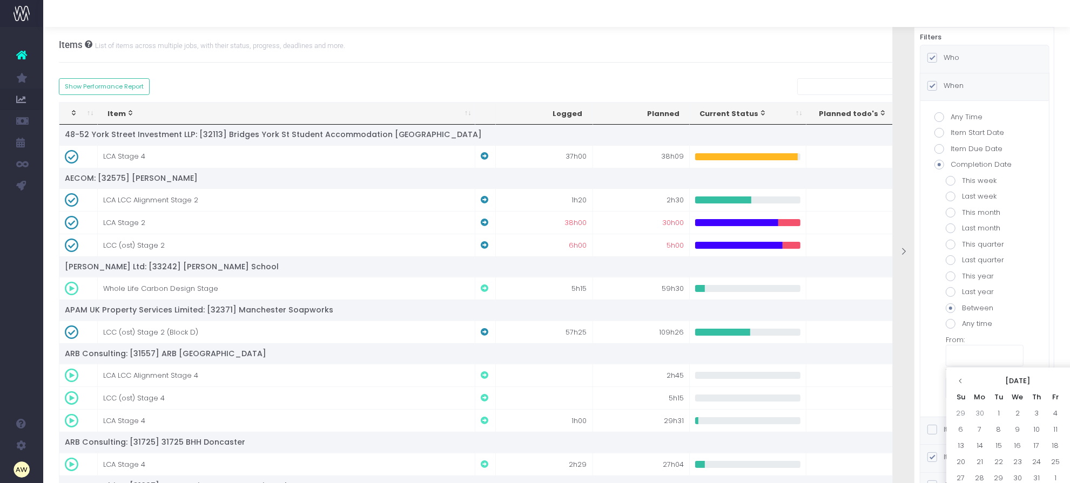
click at [965, 380] on th at bounding box center [961, 381] width 19 height 16
click at [964, 427] on td "1" at bounding box center [961, 430] width 19 height 16
type input "09/01/2024"
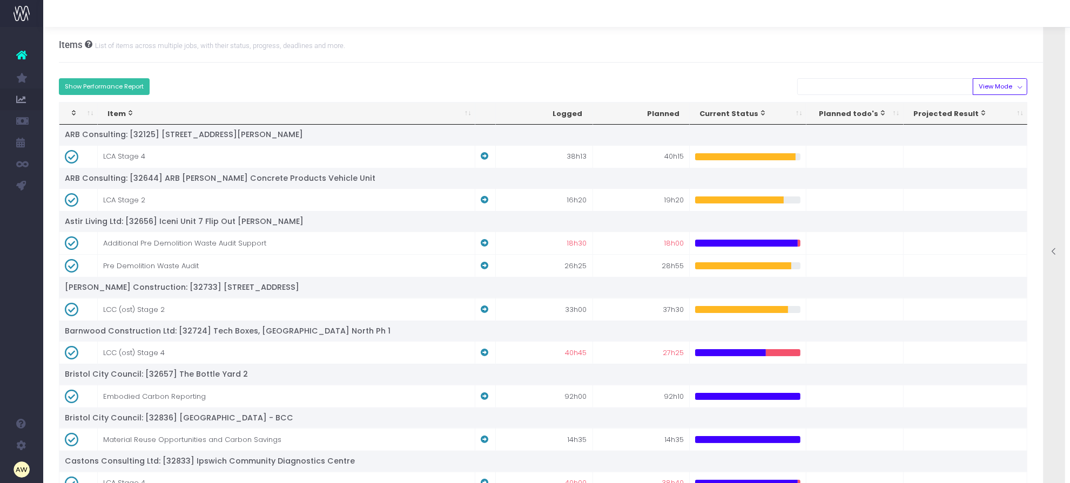
click at [131, 85] on button "Show Performance Report" at bounding box center [104, 86] width 91 height 17
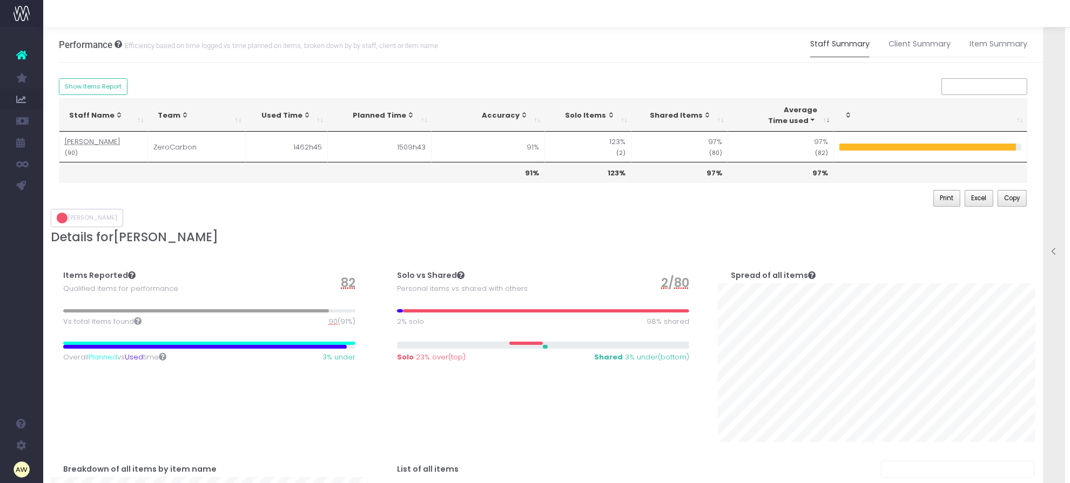
click at [394, 389] on div "Solo vs Shared Personal items vs shared with others 2 / 80 2% solo 98% shared S…" at bounding box center [543, 345] width 334 height 194
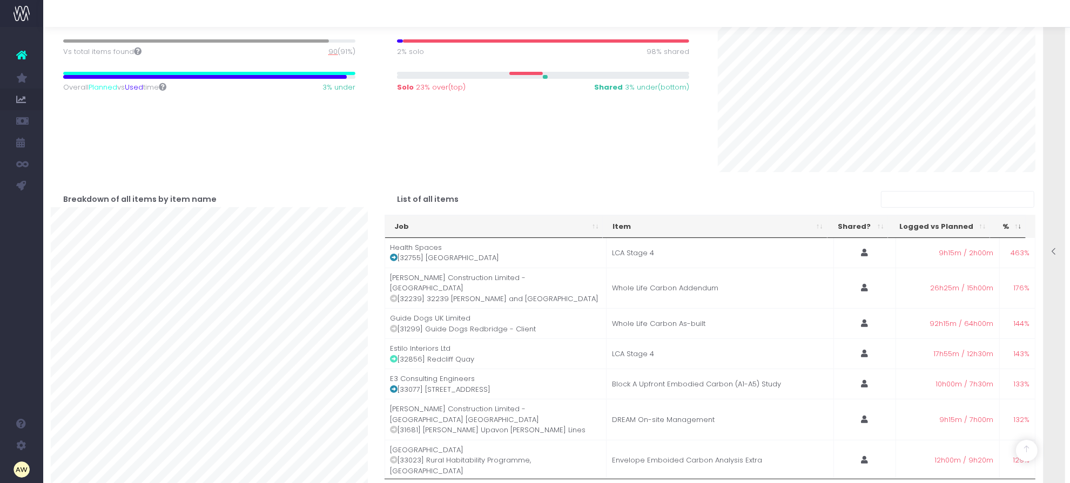
click at [1004, 228] on th "%" at bounding box center [1008, 227] width 36 height 23
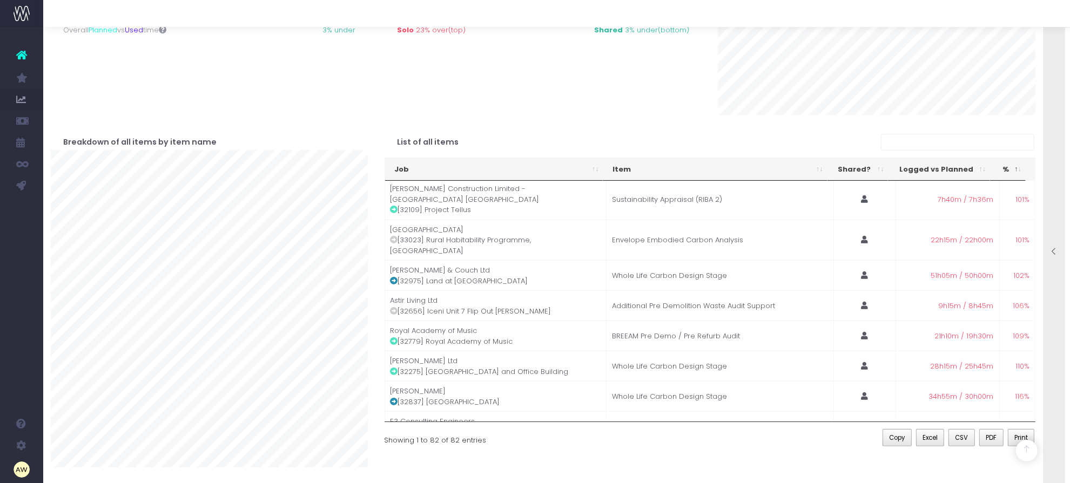
scroll to position [2276, 0]
